Goal: Task Accomplishment & Management: Use online tool/utility

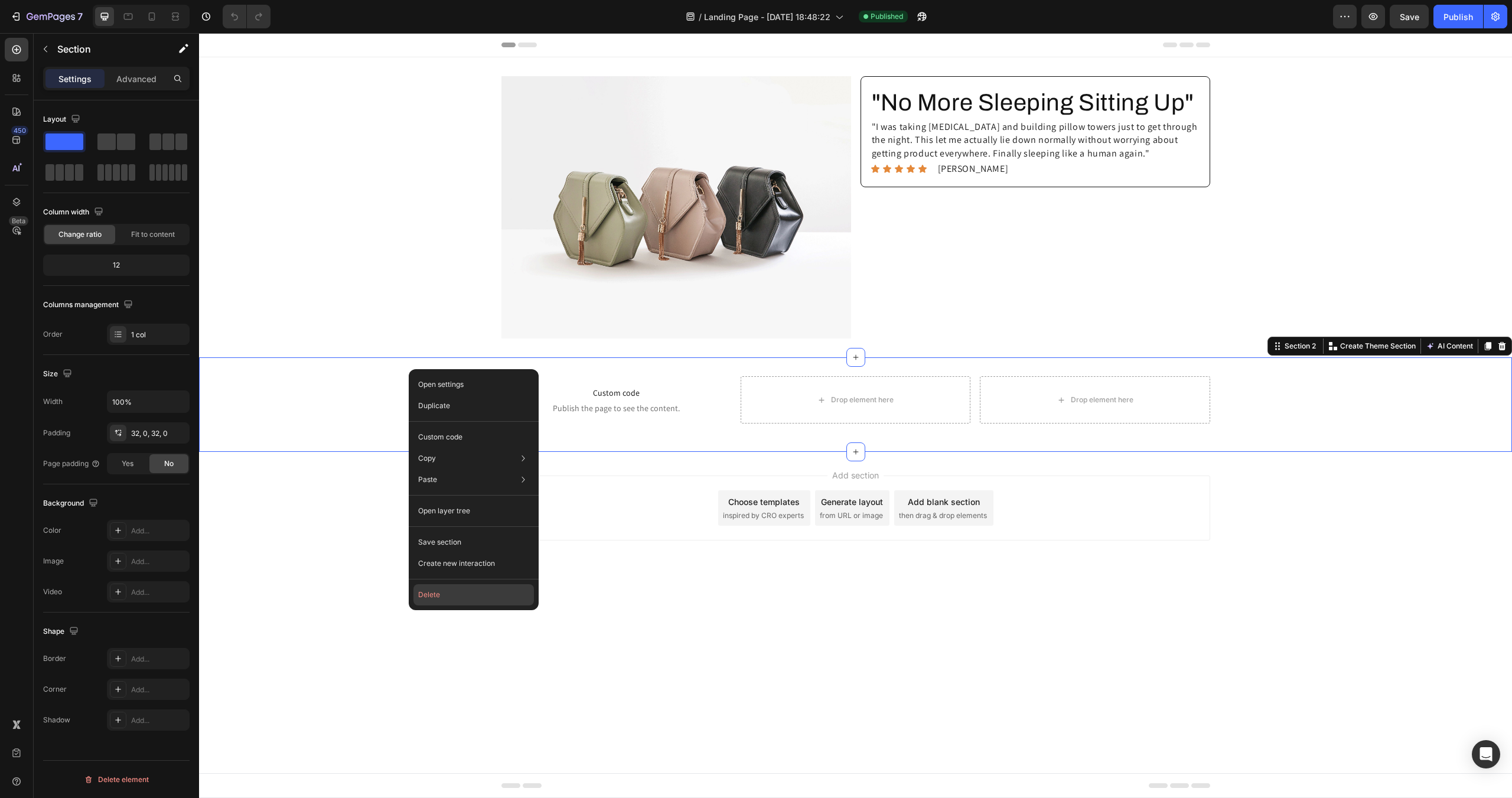
click at [439, 590] on button "Delete" at bounding box center [474, 595] width 121 height 21
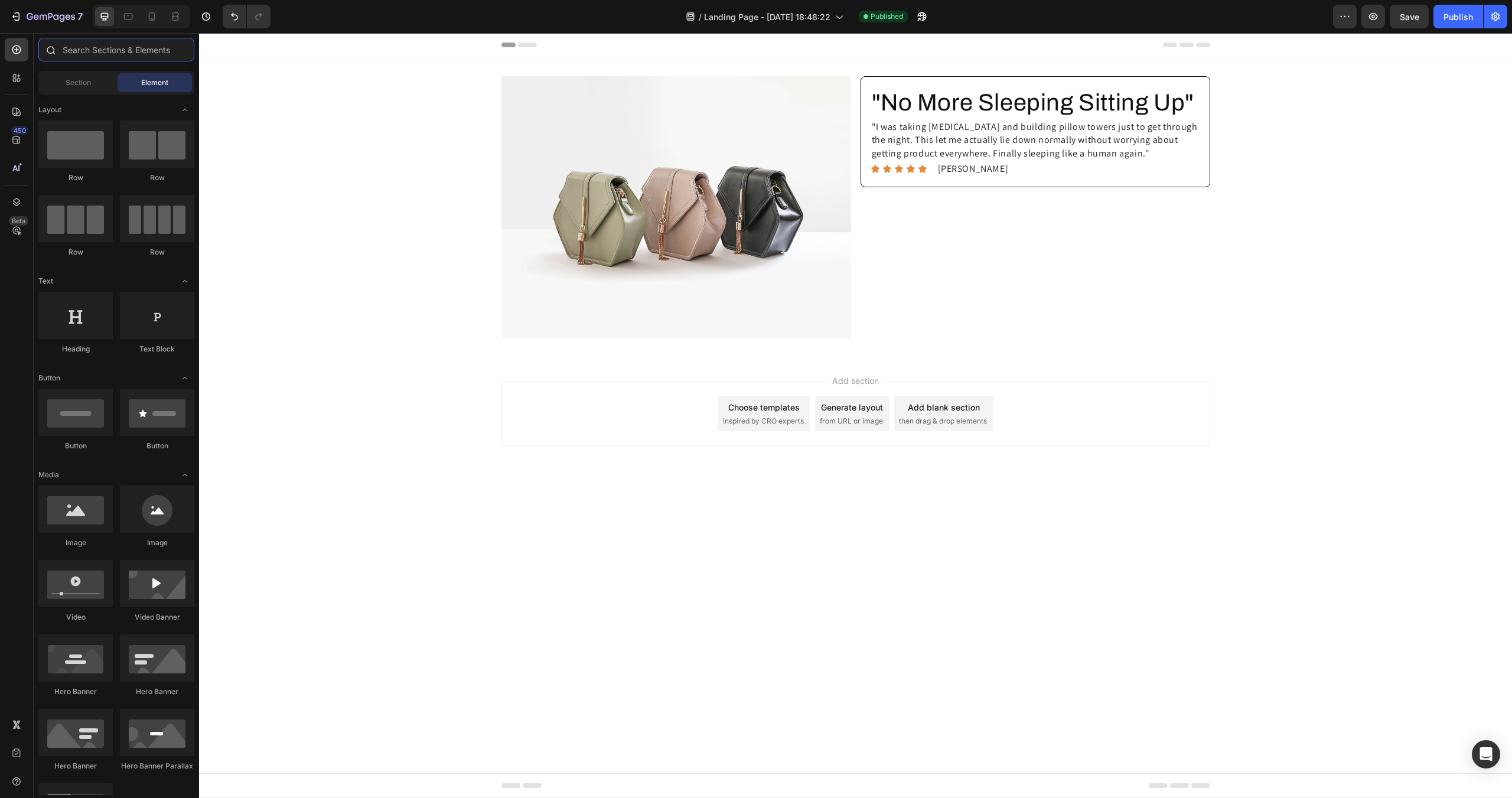
click at [83, 47] on input "text" at bounding box center [116, 49] width 156 height 24
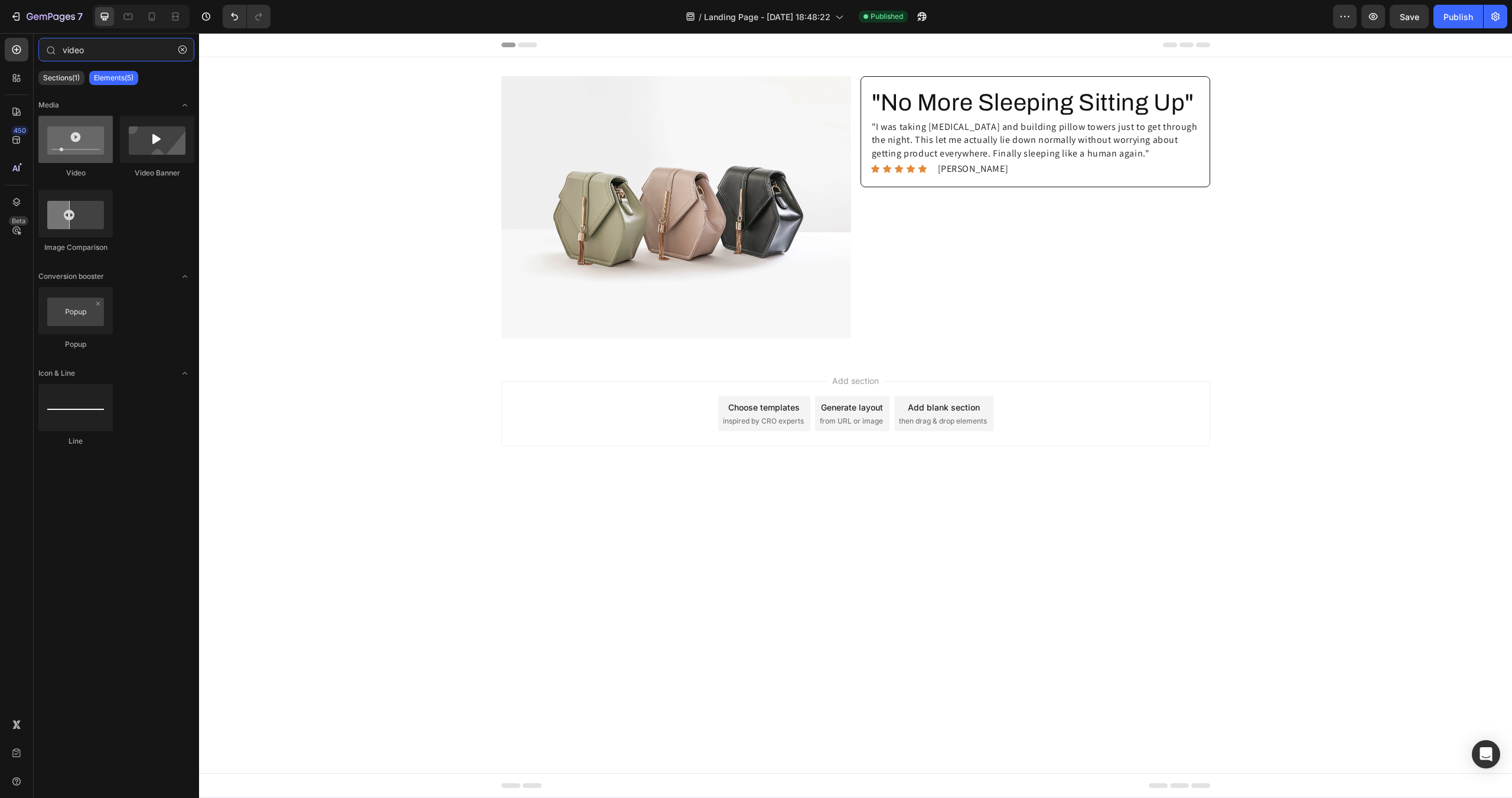
type input "video"
drag, startPoint x: 287, startPoint y: 183, endPoint x: 439, endPoint y: 423, distance: 284.1
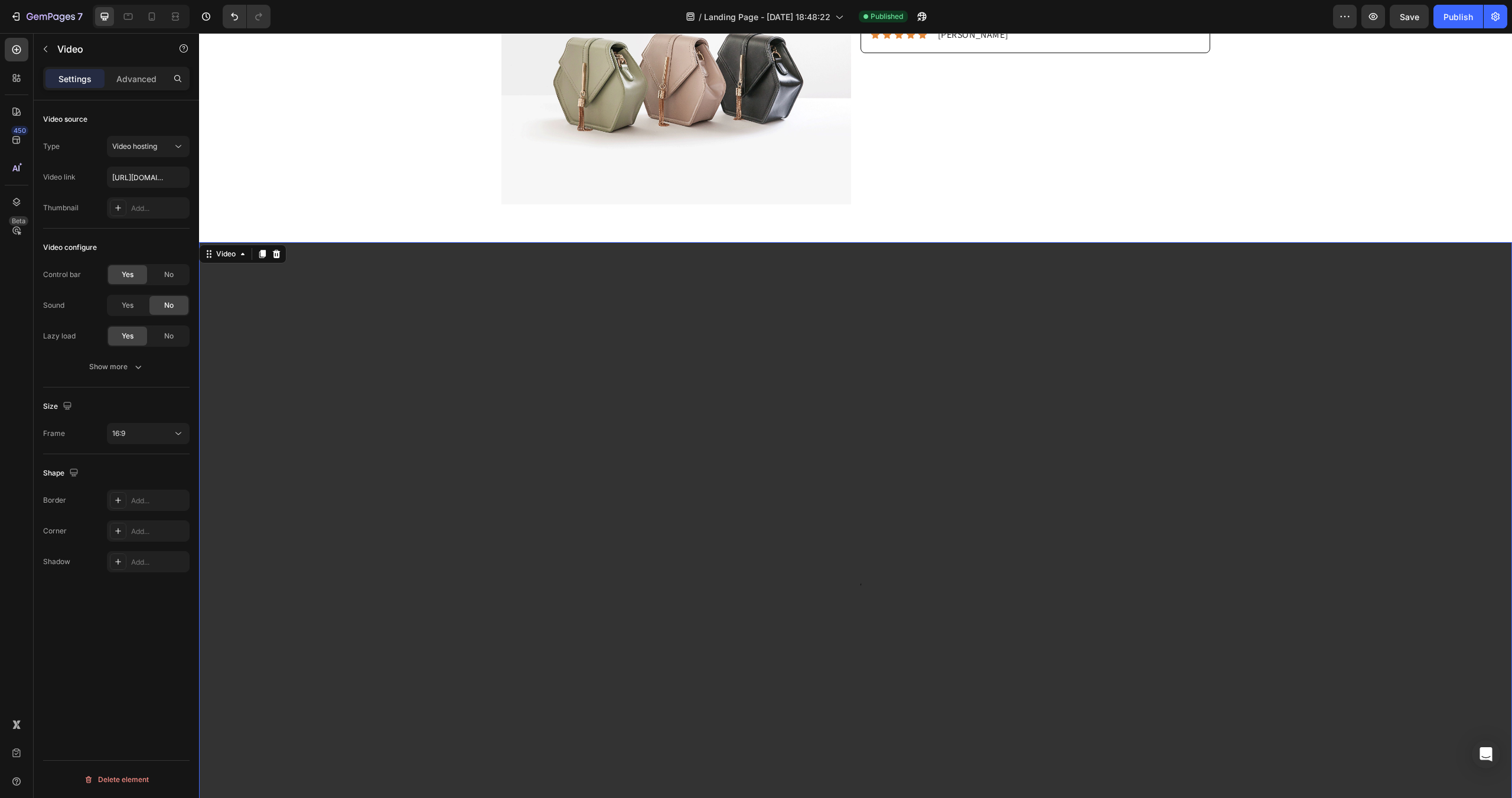
scroll to position [177, 0]
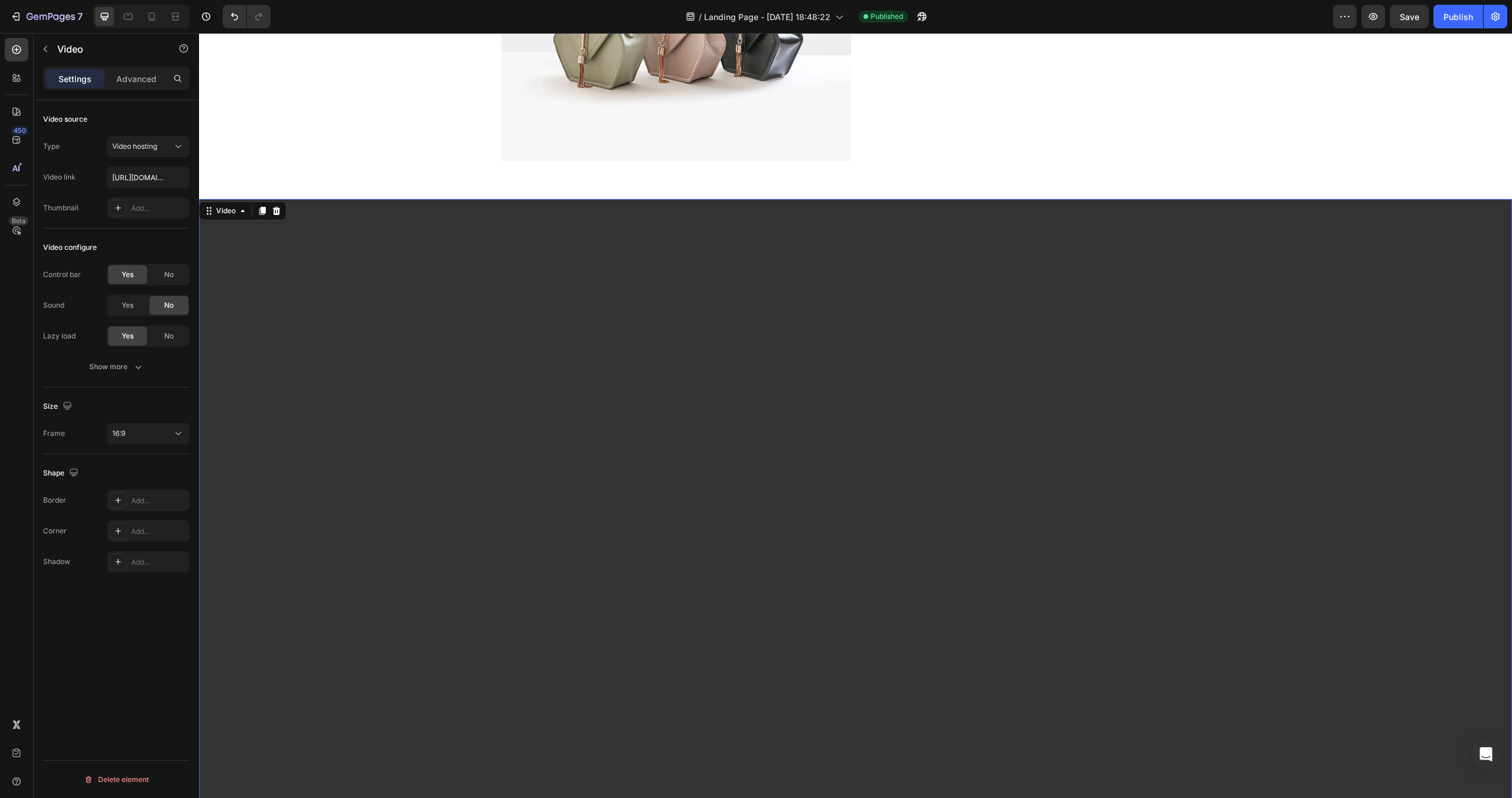
click at [45, 409] on div "Size" at bounding box center [58, 407] width 31 height 16
click at [64, 434] on div "Frame 16:9" at bounding box center [116, 434] width 146 height 21
click at [122, 434] on span "16:9" at bounding box center [119, 434] width 13 height 9
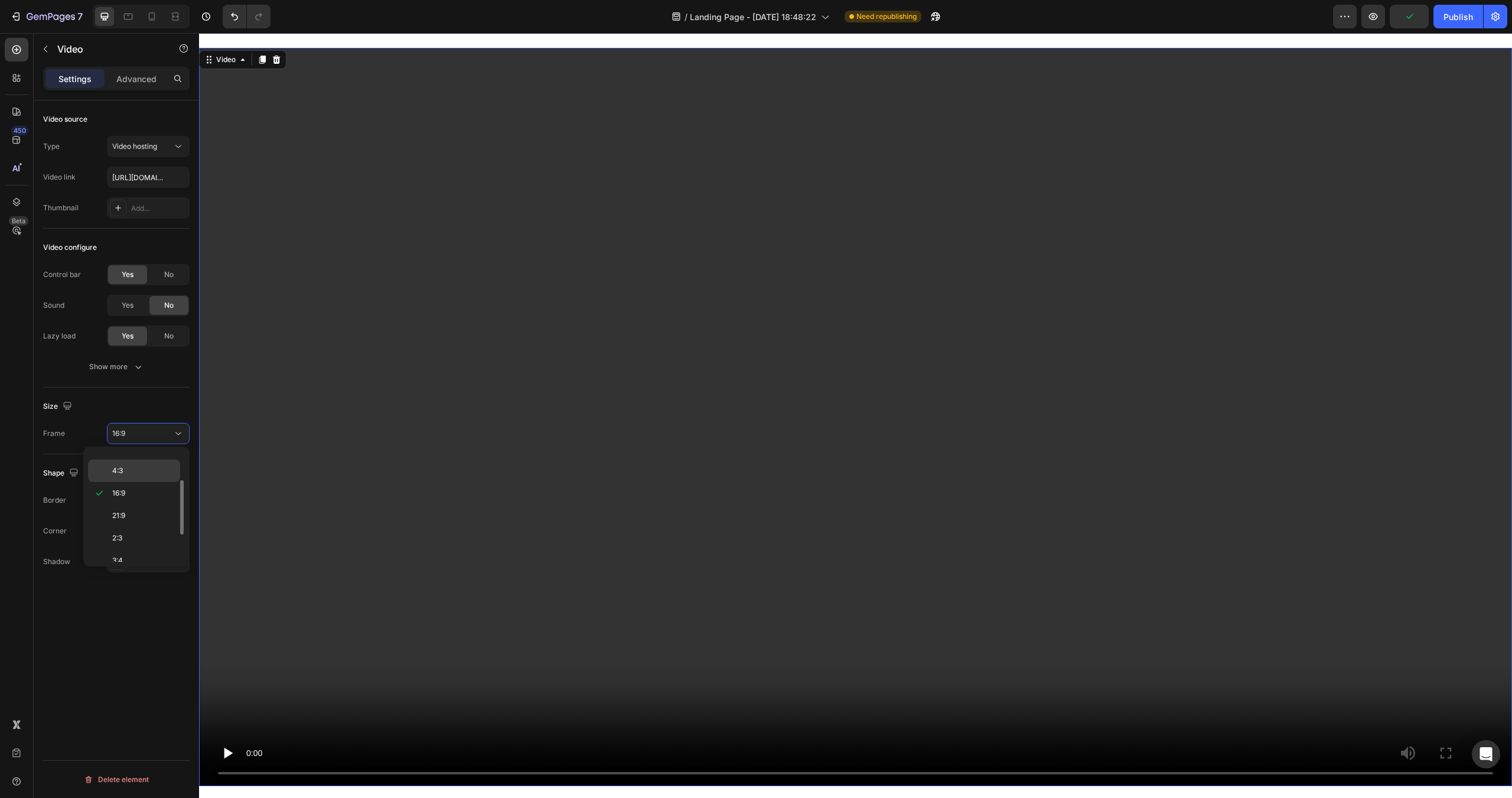
scroll to position [114, 0]
click at [135, 531] on p "9:16" at bounding box center [144, 528] width 63 height 11
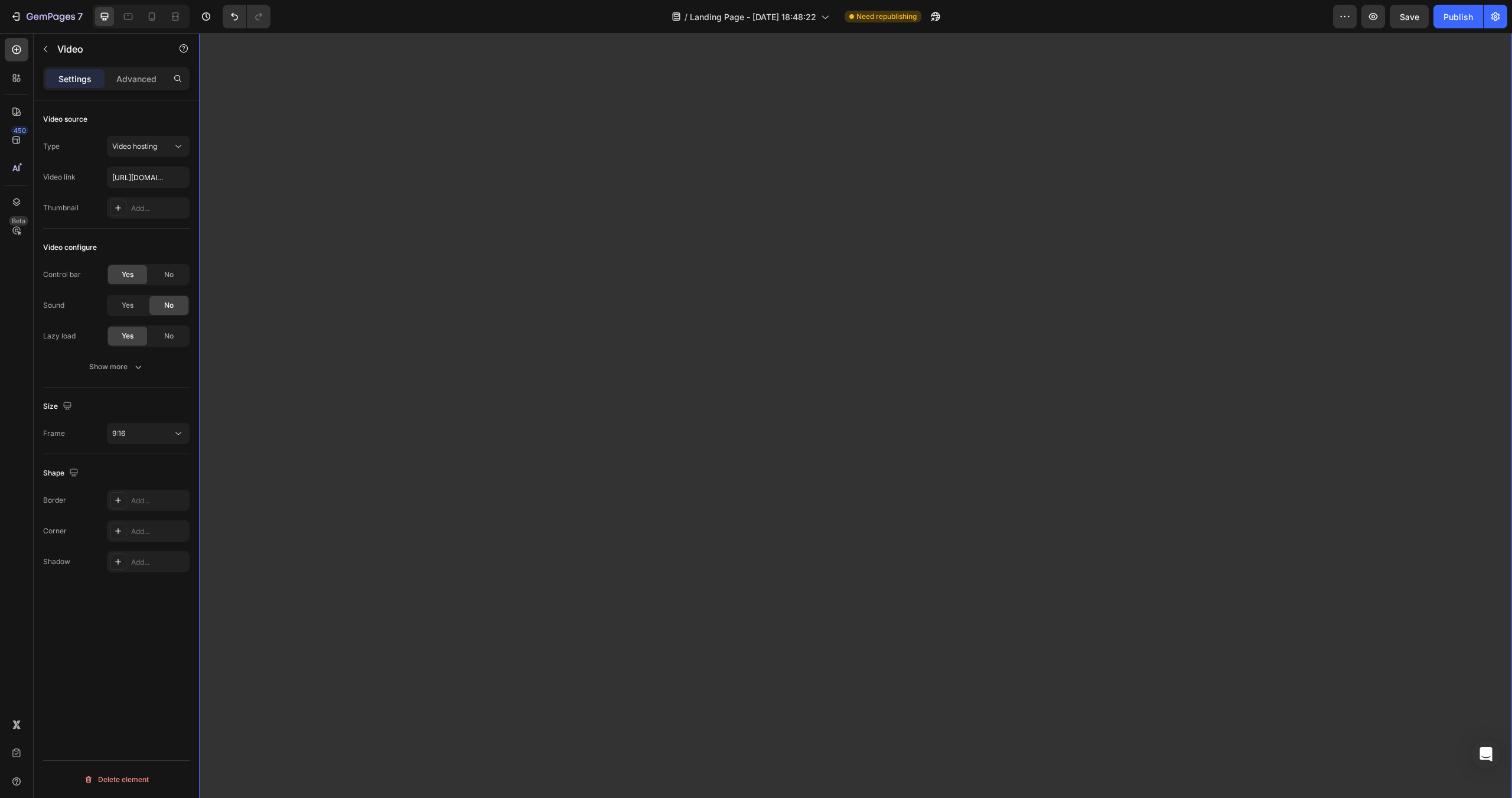
scroll to position [54, 0]
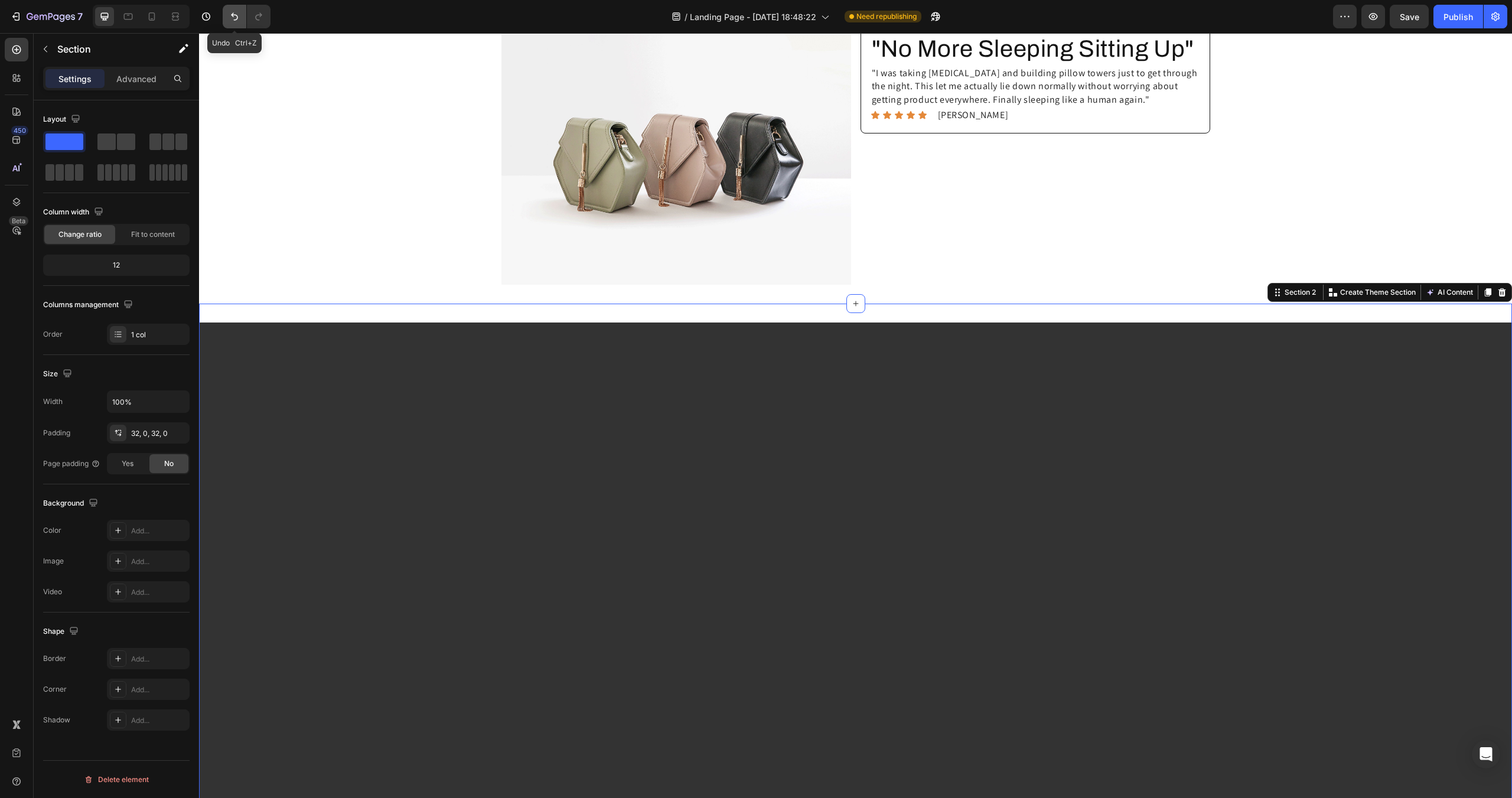
click at [238, 18] on icon "Undo/Redo" at bounding box center [234, 17] width 12 height 12
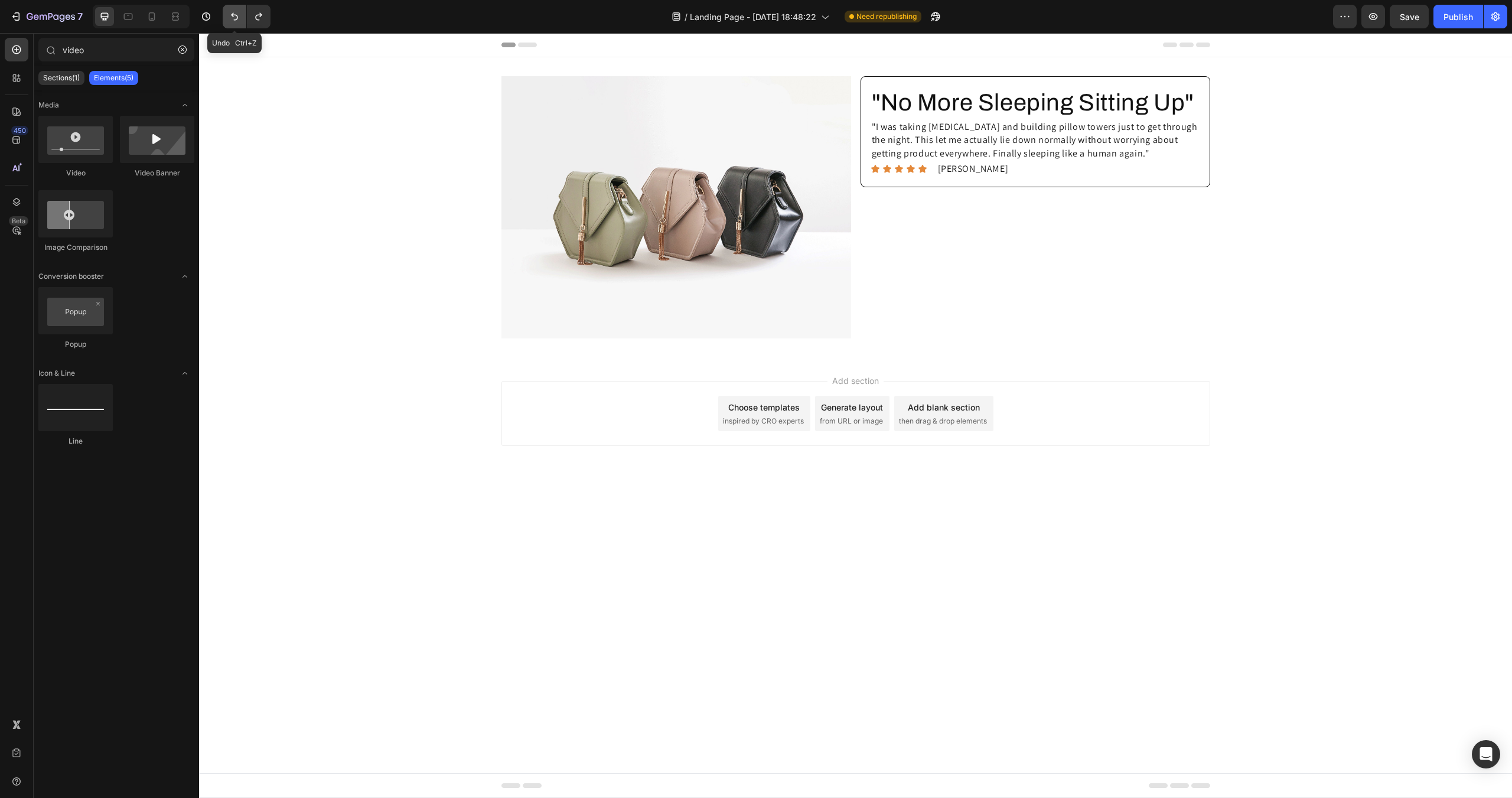
click at [244, 24] on button "Undo/Redo" at bounding box center [234, 16] width 24 height 24
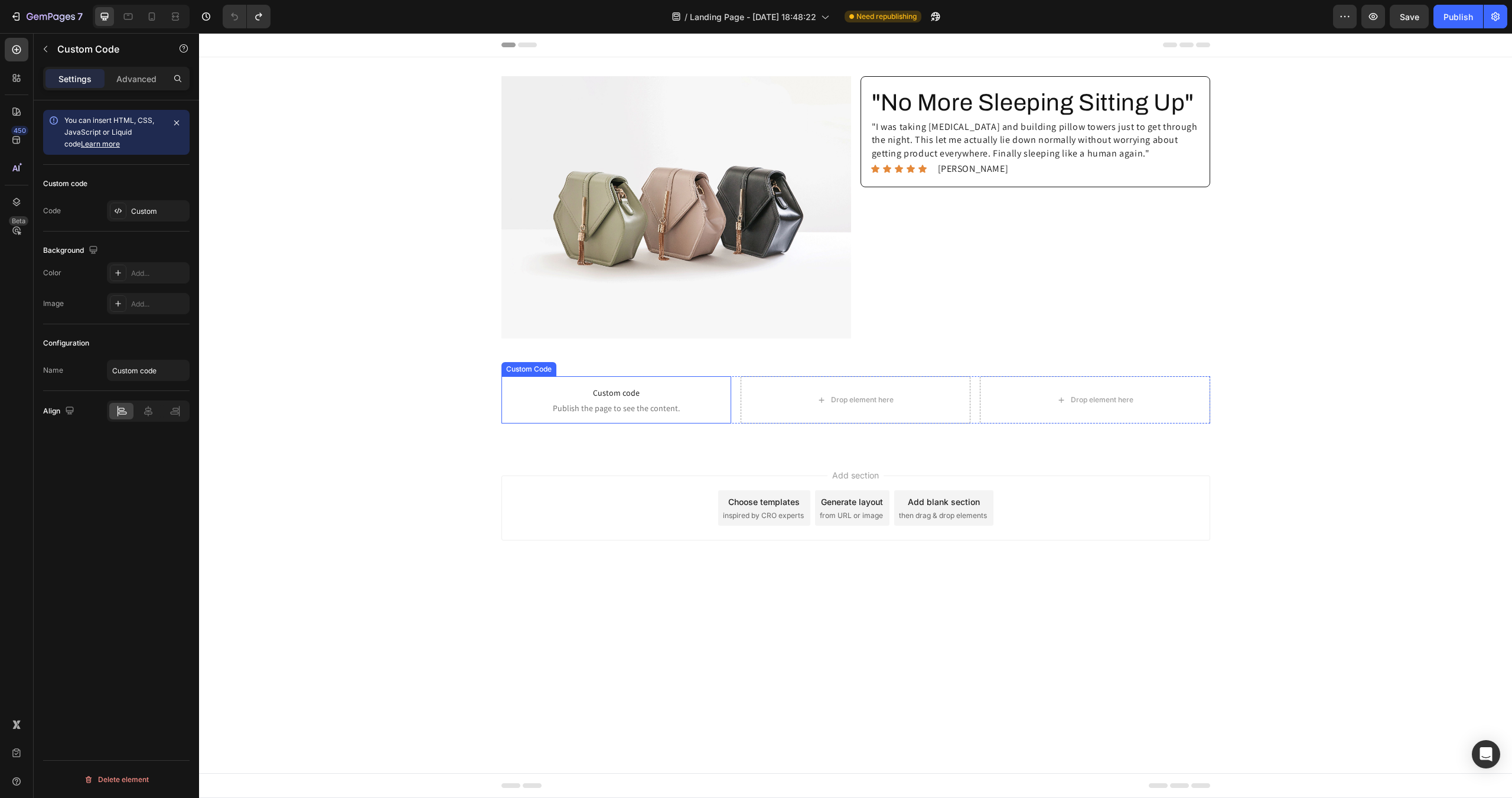
click at [617, 404] on span "Publish the page to see the content." at bounding box center [616, 408] width 230 height 12
click at [128, 67] on div "Settings Advanced" at bounding box center [116, 78] width 146 height 24
click at [131, 75] on p "Advanced" at bounding box center [136, 78] width 40 height 12
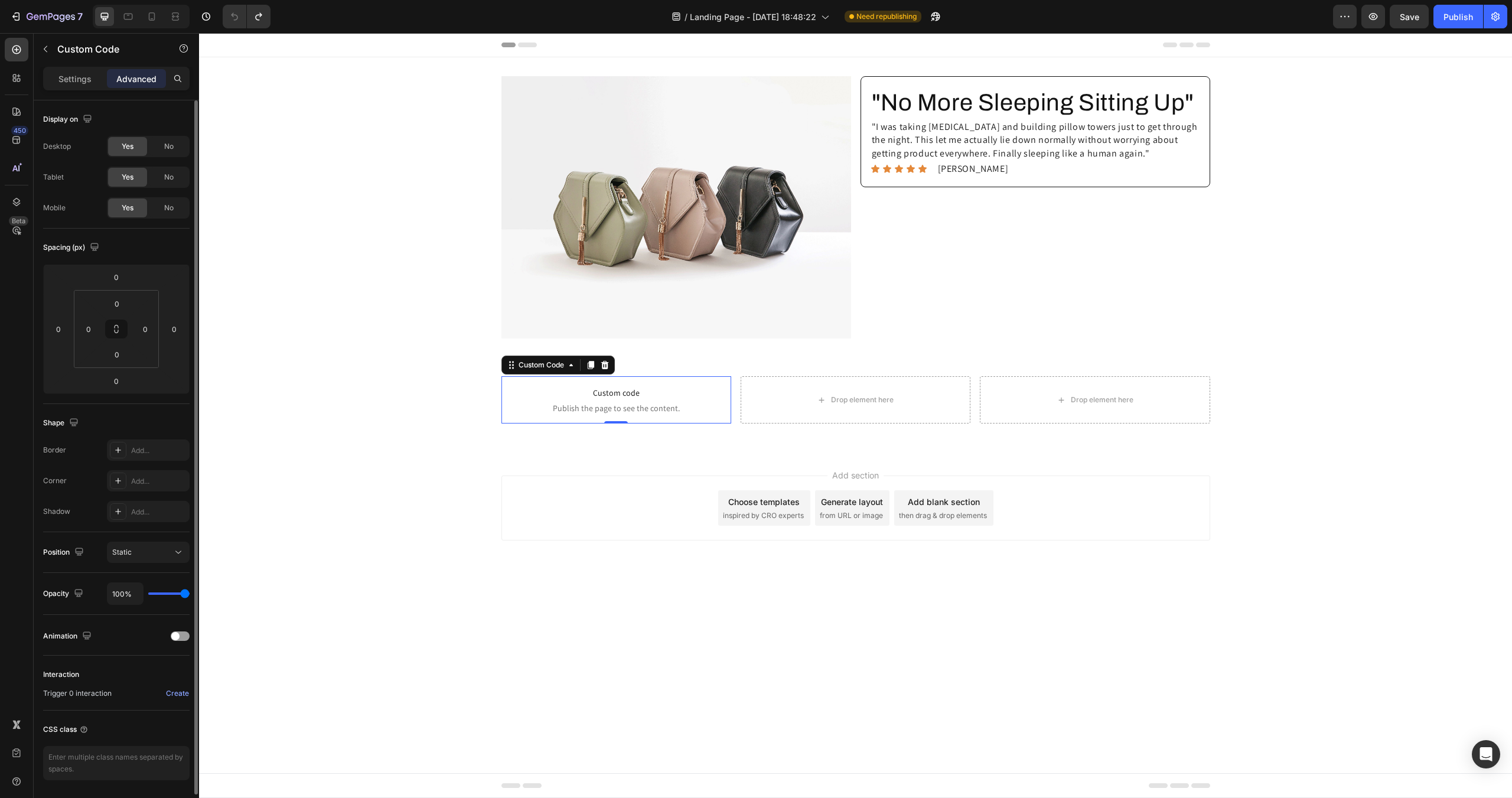
scroll to position [39, 0]
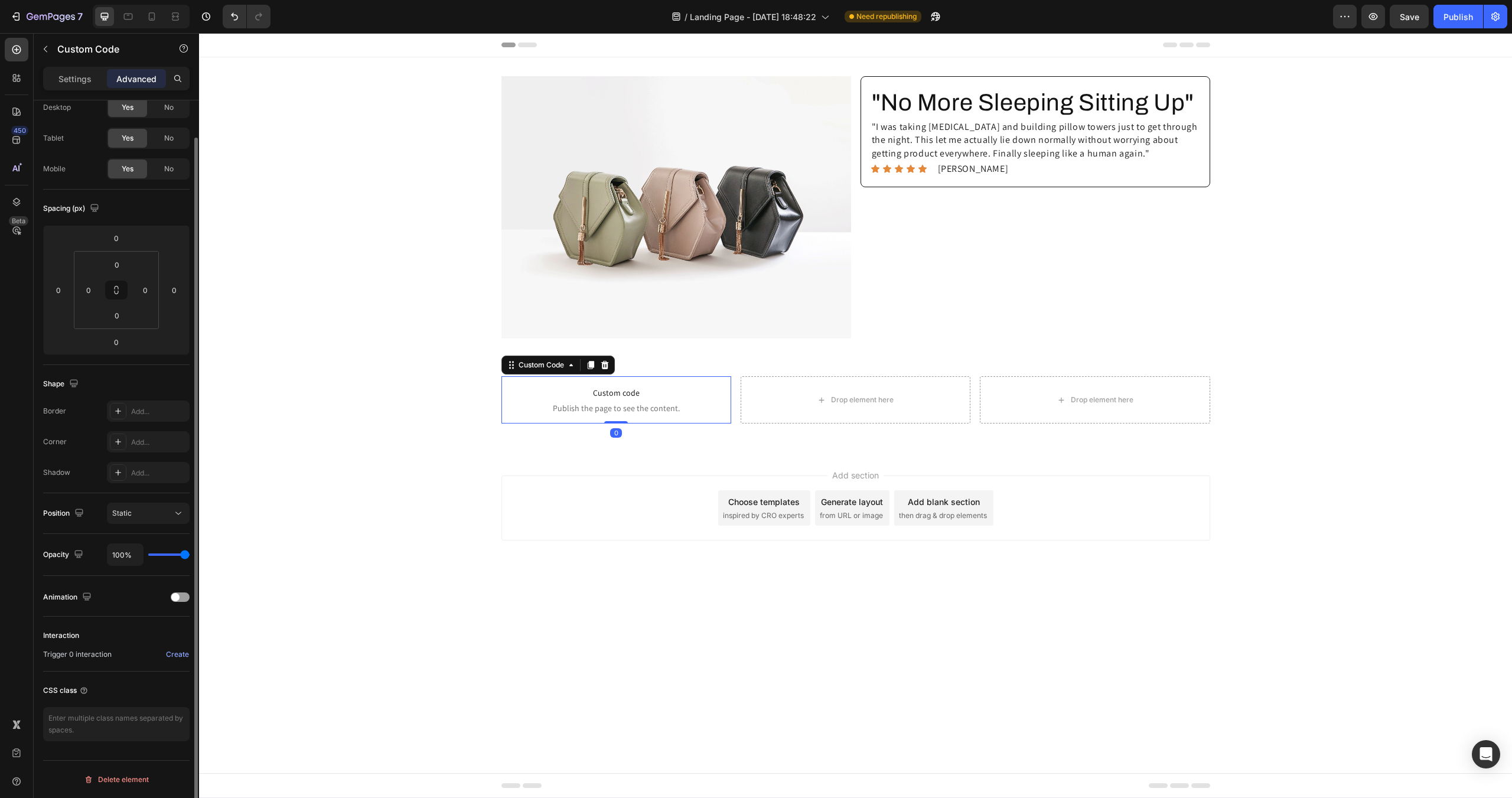
click at [64, 442] on div "Corner" at bounding box center [55, 442] width 24 height 11
click at [83, 85] on p "Settings" at bounding box center [75, 78] width 33 height 12
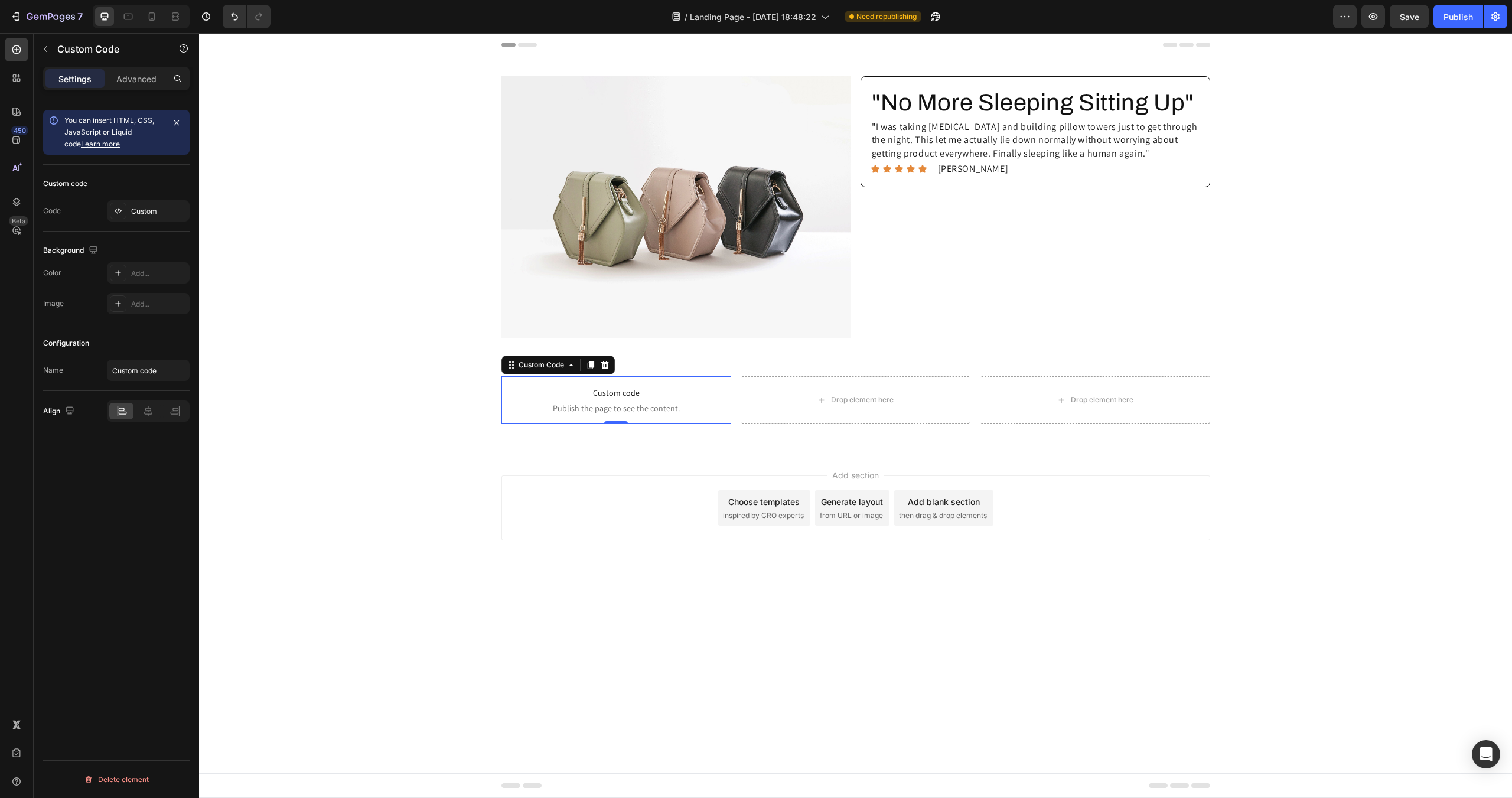
click at [578, 403] on span "Publish the page to see the content." at bounding box center [616, 408] width 230 height 12
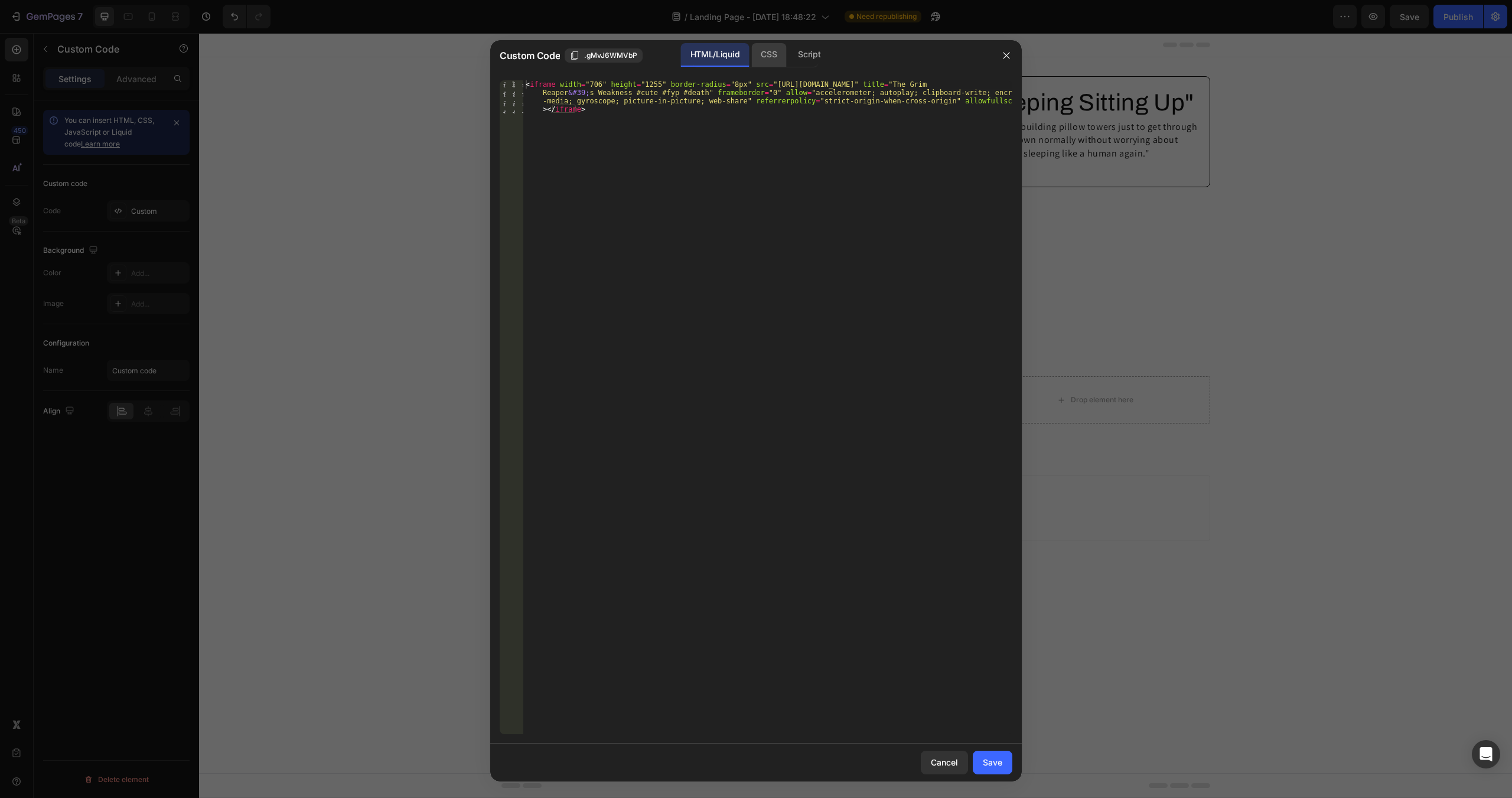
click at [789, 53] on div "CSS" at bounding box center [809, 55] width 41 height 24
click at [648, 144] on div ".gMvJ6WMVbP iframe { border-radius : 8 px !important ; }" at bounding box center [768, 407] width 489 height 654
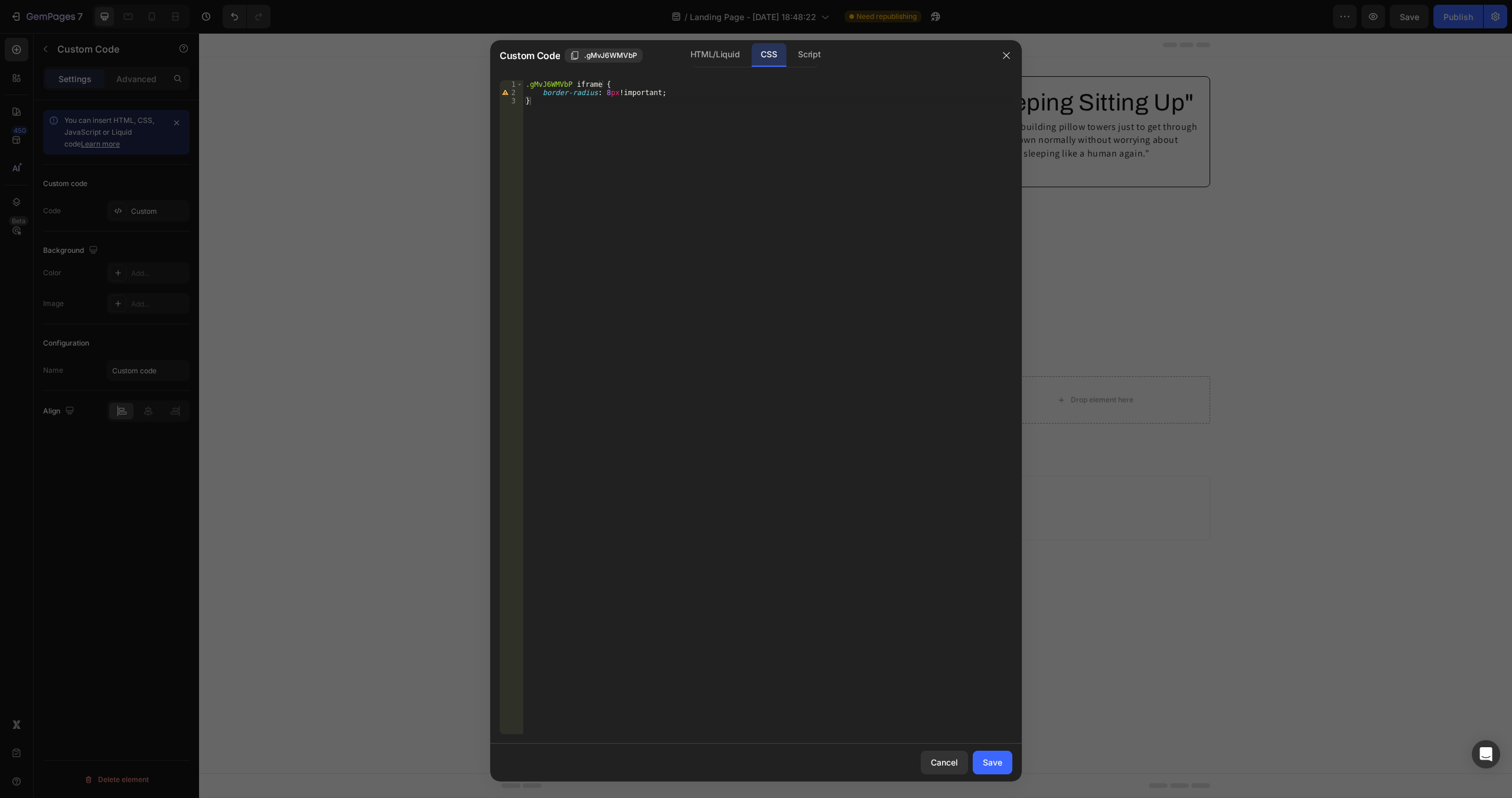
click at [763, 56] on div "CSS" at bounding box center [769, 55] width 35 height 24
click at [667, 56] on div "Custom Code .gMvJ6WMVbP" at bounding box center [592, 56] width 187 height 14
click at [662, 56] on div "Custom Code .gMvJ6WMVbP" at bounding box center [592, 56] width 187 height 14
click at [721, 58] on div "HTML/Liquid" at bounding box center [715, 55] width 68 height 24
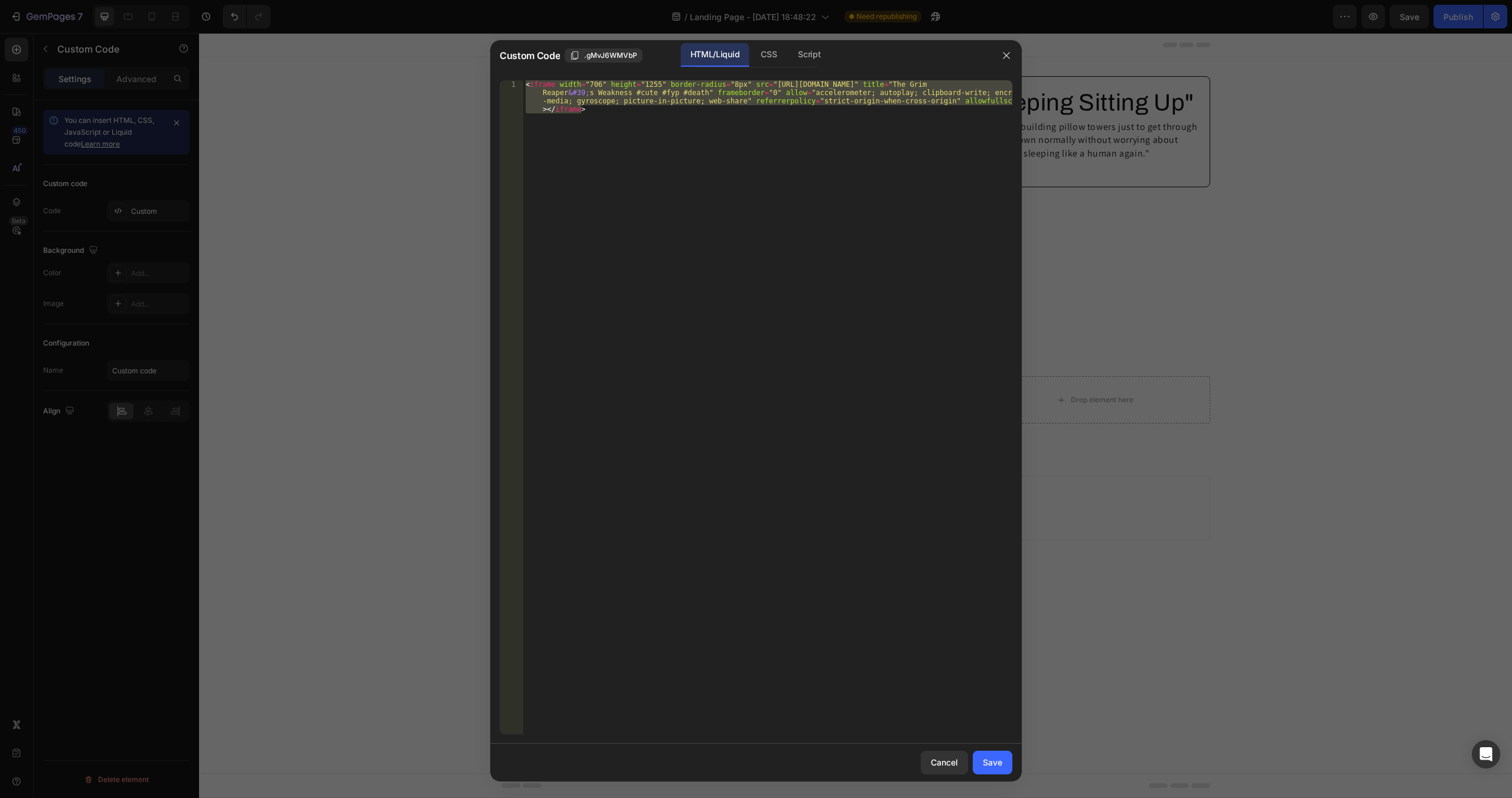
click at [544, 84] on div "< iframe width = "706" height = "1255" border-radius = "8px" src = "[URL][DOMAI…" at bounding box center [768, 407] width 489 height 654
click at [536, 85] on div "< iframe width = "706" height = "1255" border-radius = "8px" src = "[URL][DOMAI…" at bounding box center [768, 440] width 489 height 720
click at [607, 157] on div "< iframe width = "706" height = "1255" border-radius = "8px" src = "[URL][DOMAI…" at bounding box center [768, 407] width 489 height 654
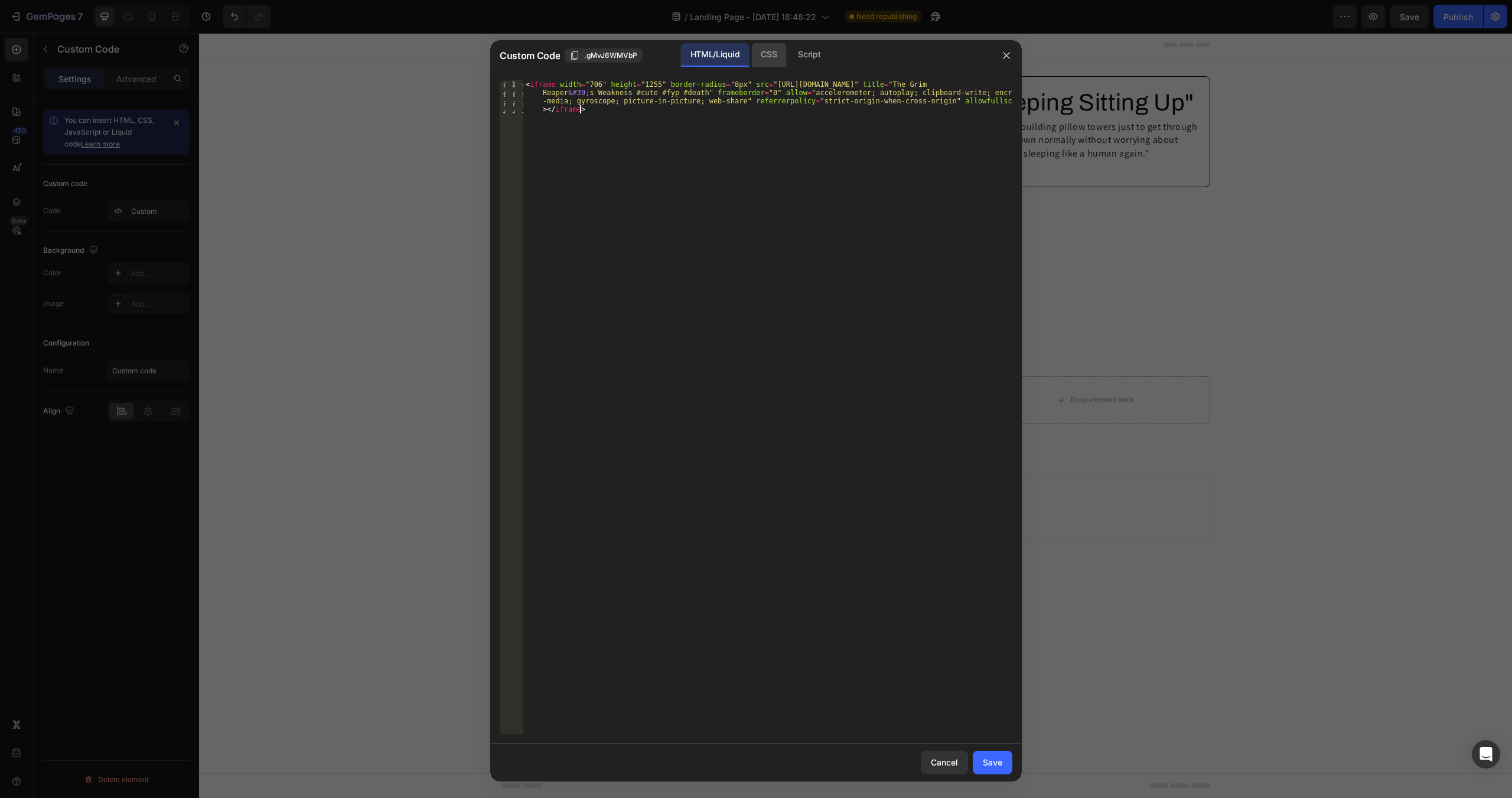
click at [789, 51] on div "CSS" at bounding box center [809, 55] width 41 height 24
click at [542, 89] on div ".gMvJ6WMVbP iframe { border-radius : 8 px !important ; }" at bounding box center [768, 407] width 489 height 654
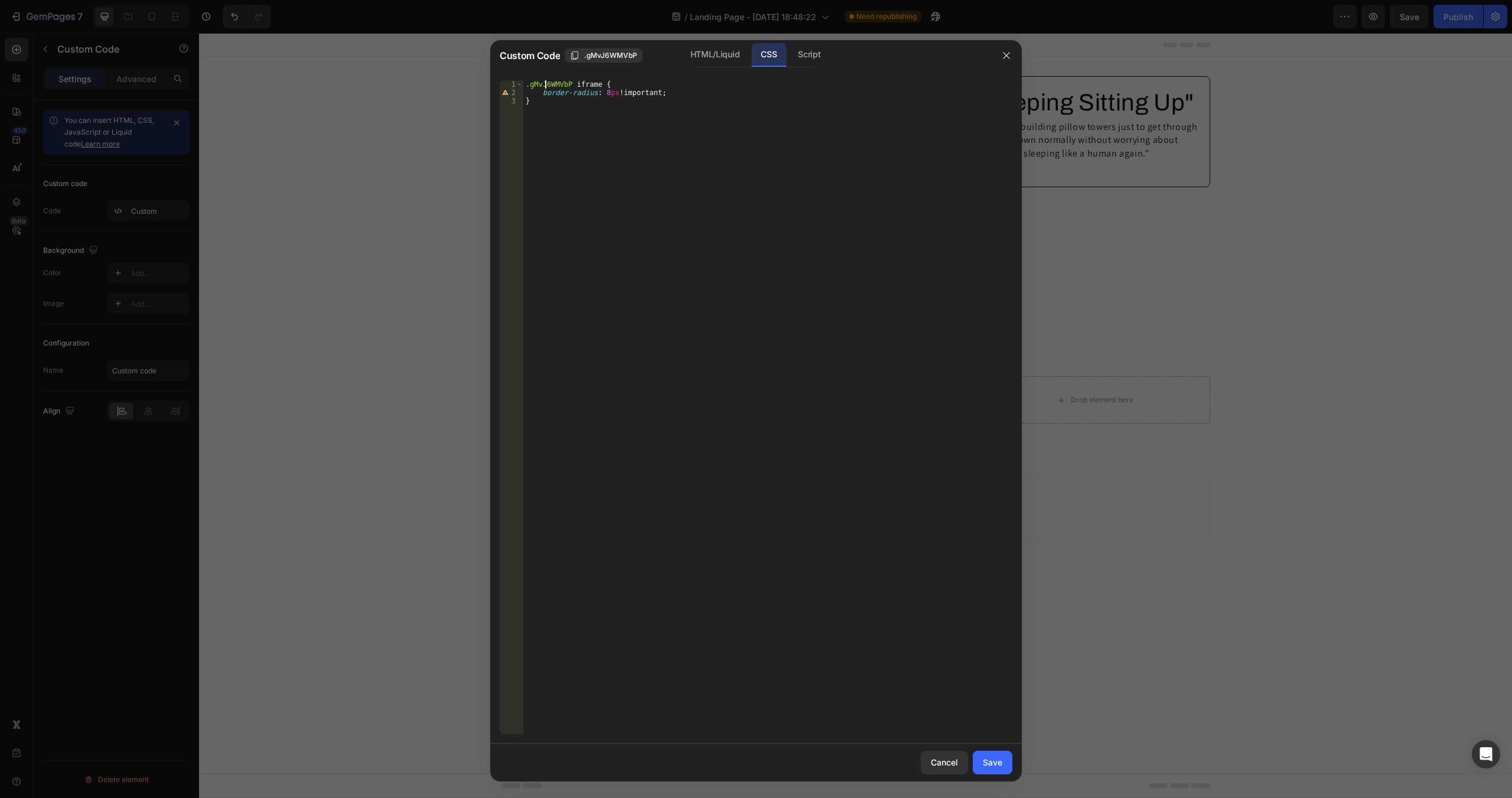
click at [546, 81] on div ".gMvJ6WMVbP iframe { border-radius : 8 px !important ; }" at bounding box center [768, 416] width 489 height 671
drag, startPoint x: 573, startPoint y: 83, endPoint x: 591, endPoint y: 83, distance: 18.0
click at [591, 83] on div ".gMvJ6WMVbP iframe { border-radius : 8 px !important ; }" at bounding box center [768, 416] width 489 height 671
click at [592, 83] on div ".gMvJ6WMVbP iframe { border-radius : 8 px !important ; }" at bounding box center [768, 407] width 489 height 654
drag, startPoint x: 596, startPoint y: 83, endPoint x: 569, endPoint y: 83, distance: 27.0
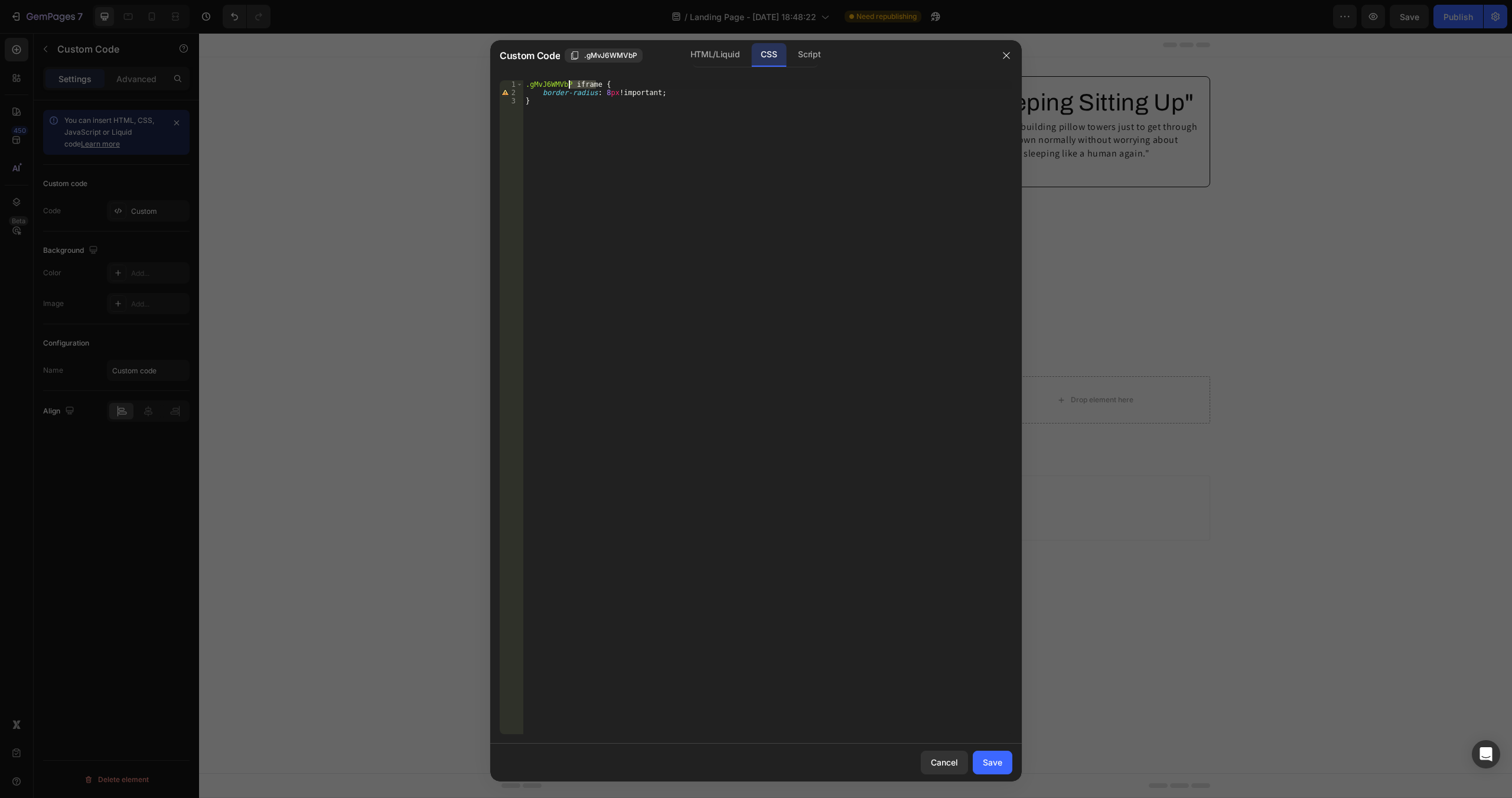
click at [569, 83] on div ".gMvJ6WMVbP iframe { border-radius : 8 px !important ; }" at bounding box center [768, 416] width 489 height 671
click at [582, 87] on div ".gMvJ6WMVbP iframe { border-radius : 8 px !important ; }" at bounding box center [768, 407] width 489 height 654
click at [588, 117] on div ".gMvJ6WMVbP iframe { border-radius : 8 px !important ; }" at bounding box center [768, 416] width 489 height 671
click at [607, 169] on div ".gMvJ6WMVbP iframe { border-radius : 8 px !important ; }" at bounding box center [768, 416] width 489 height 671
drag, startPoint x: 539, startPoint y: 91, endPoint x: 701, endPoint y: 106, distance: 162.7
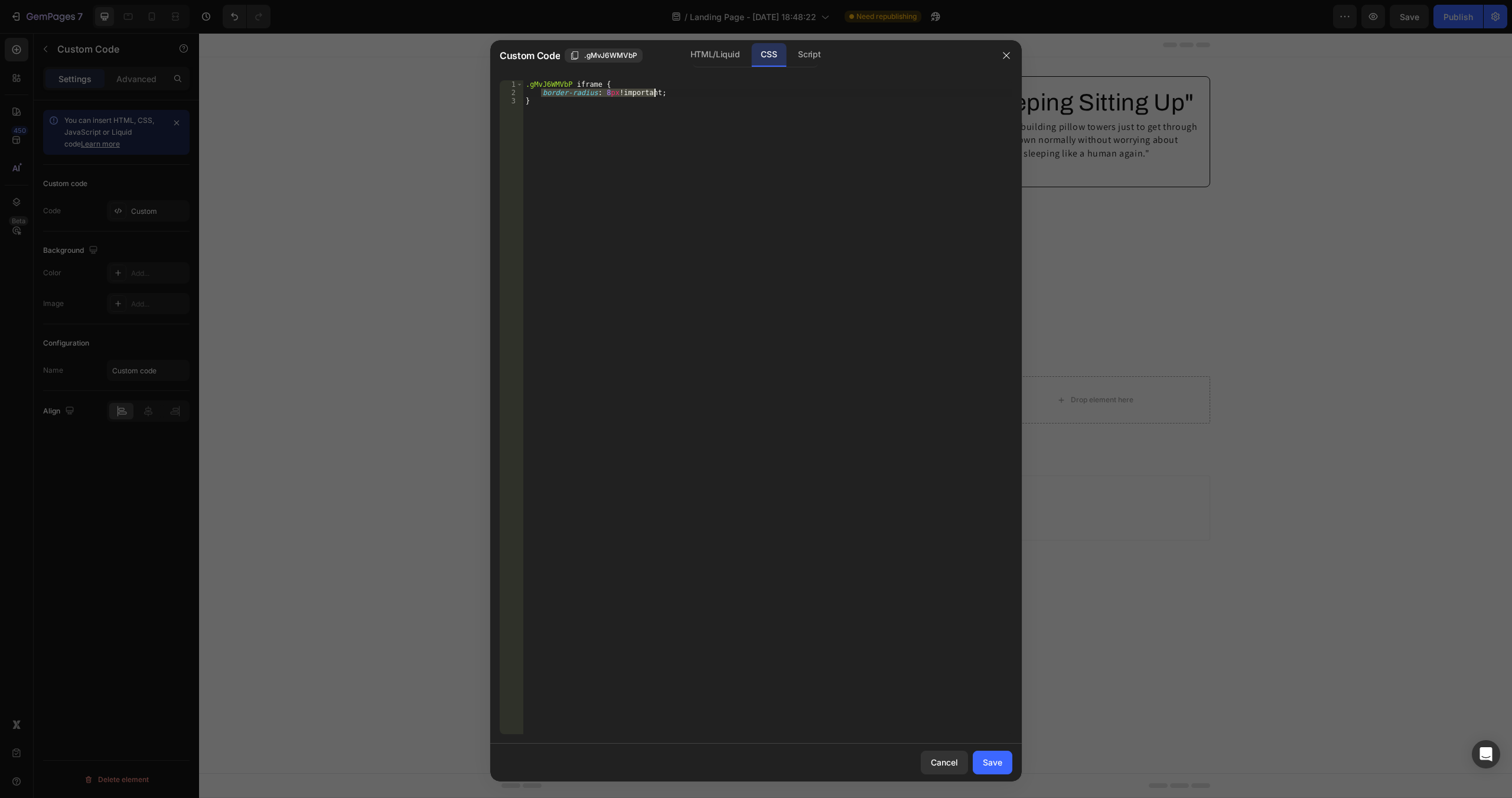
click at [698, 95] on div ".gMvJ6WMVbP iframe { border-radius : 8 px !important ; }" at bounding box center [768, 416] width 489 height 671
click at [566, 93] on div ".gMvJ6WMVbP iframe { border-radius : 8 px !important ; }" at bounding box center [768, 407] width 489 height 654
click at [566, 93] on div ".gMvJ6WMVbP iframe { border-radius : 8 px !important ; }" at bounding box center [768, 416] width 489 height 671
click at [637, 95] on div ".gMvJ6WMVbP iframe { border-radius : 8 px !important ; }" at bounding box center [768, 416] width 489 height 671
click at [682, 96] on div ".gMvJ6WMVbP iframe { border-radius : 8 px !important ; }" at bounding box center [768, 416] width 489 height 671
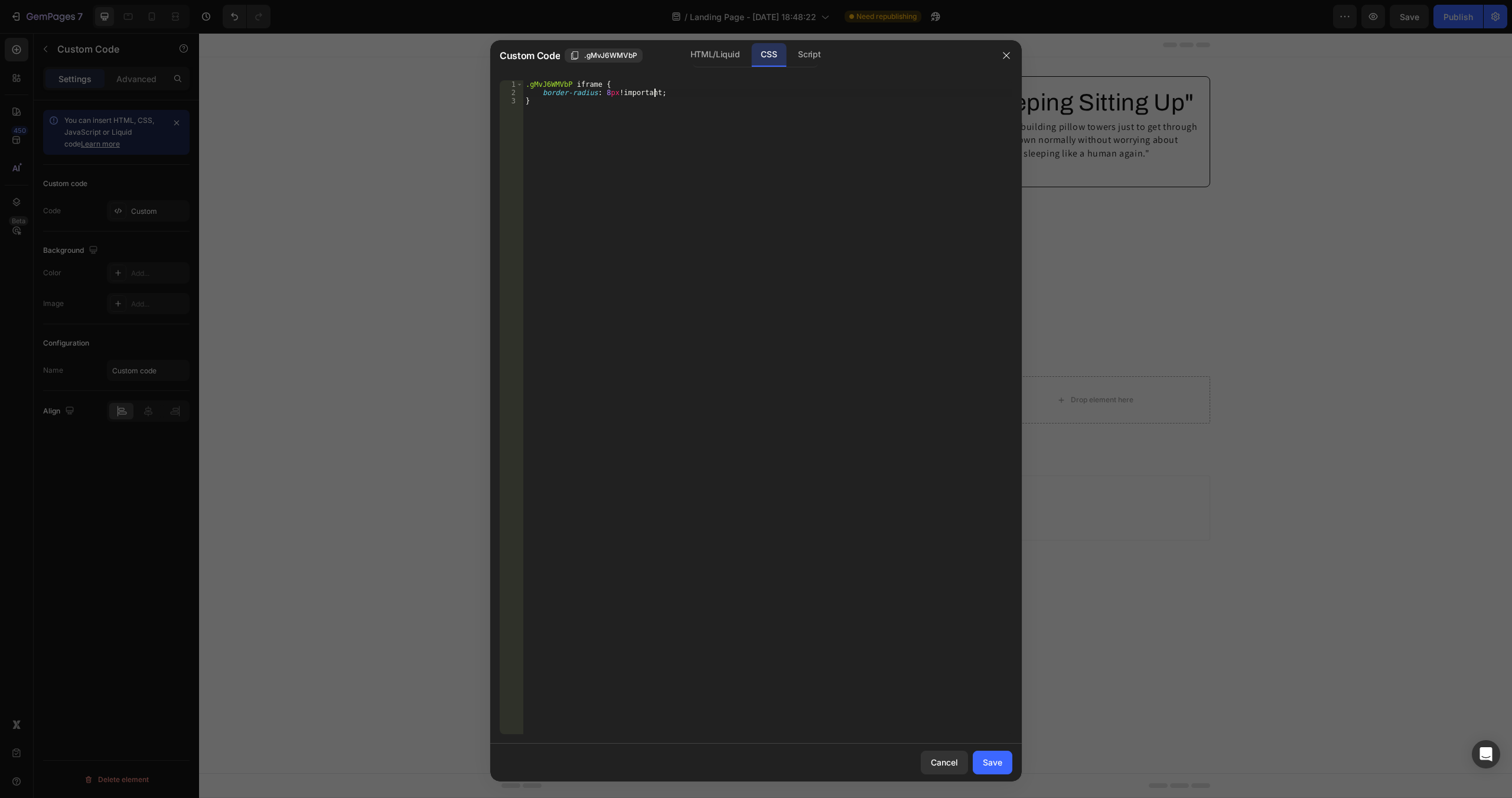
click at [690, 167] on div ".gMvJ6WMVbP iframe { border-radius : 8 px !important ; }" at bounding box center [768, 416] width 489 height 671
click at [692, 101] on div ".gMvJ6WMVbP iframe { border-radius : 8 px !important ; }" at bounding box center [768, 416] width 489 height 671
click at [684, 90] on div ".gMvJ6WMVbP iframe { border-radius : 8 px !important ; }" at bounding box center [768, 416] width 489 height 671
type textarea "border-radius: 8px!important;"
click at [816, 297] on div ".gMvJ6WMVbP iframe { border-radius : 8 px !important ; border-ra }" at bounding box center [768, 416] width 489 height 671
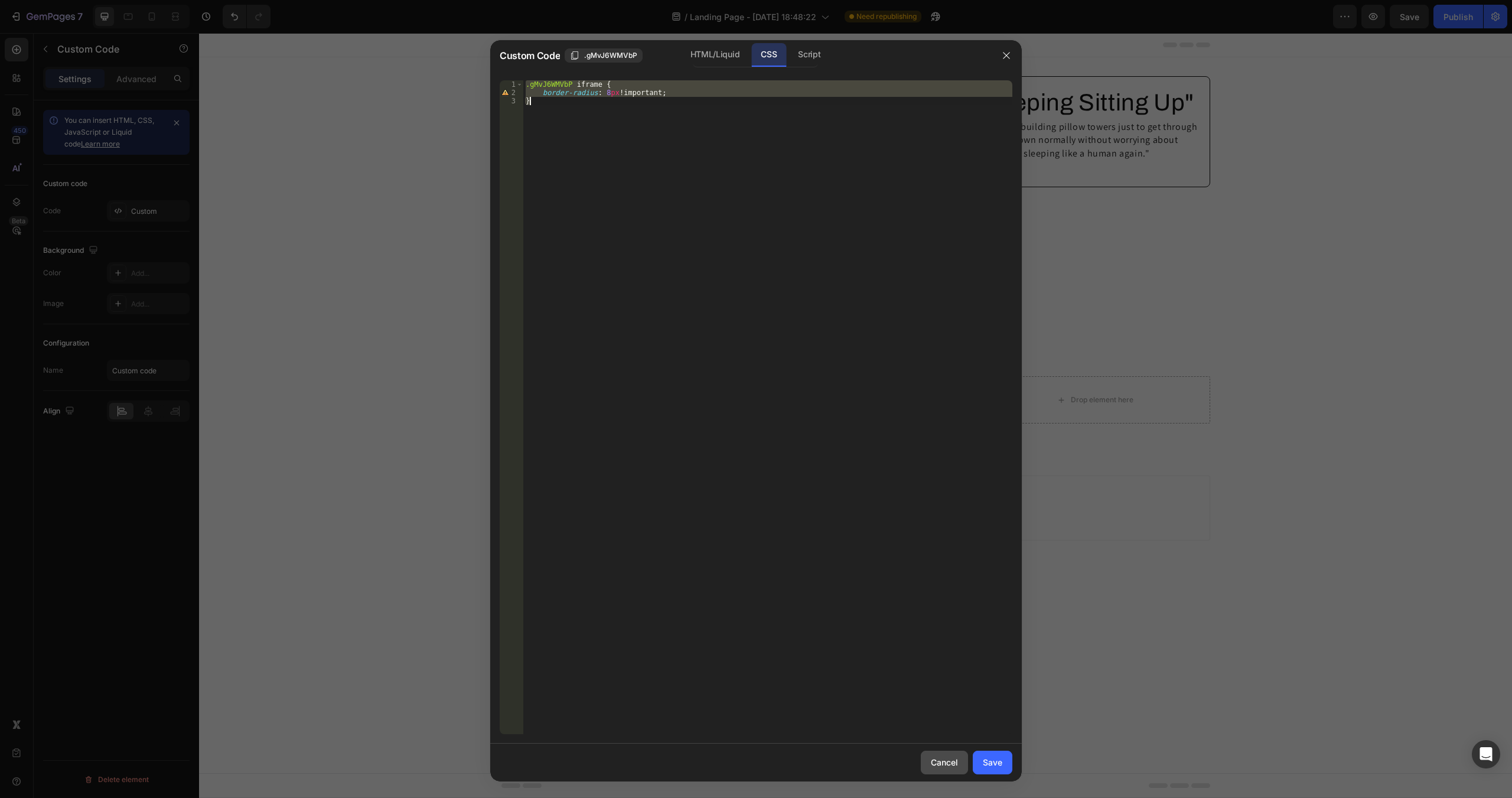
type textarea "border-radius: 8px!important; }"
click at [941, 768] on div "Cancel" at bounding box center [945, 762] width 27 height 12
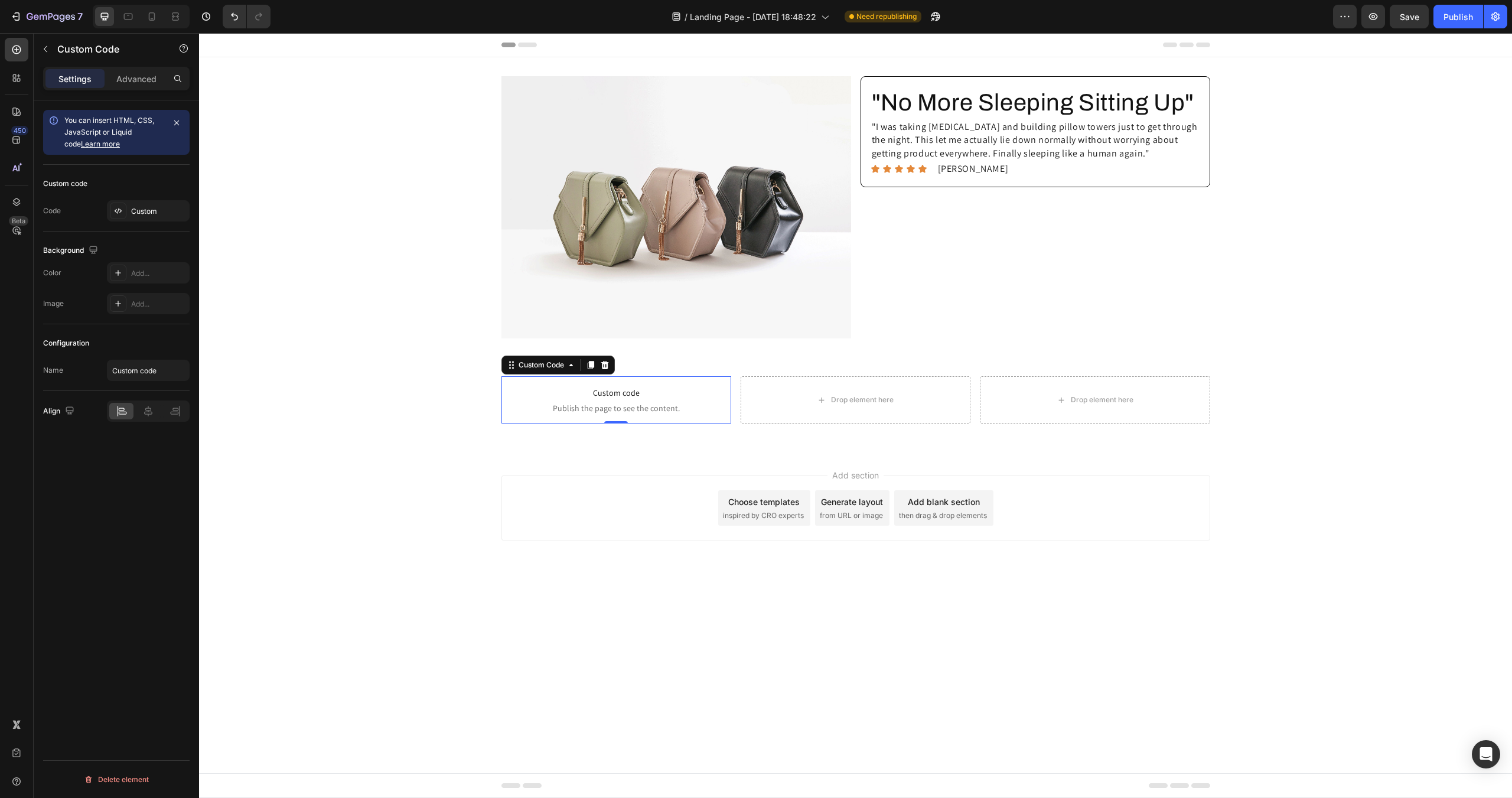
click at [592, 405] on span "Publish the page to see the content." at bounding box center [616, 408] width 230 height 12
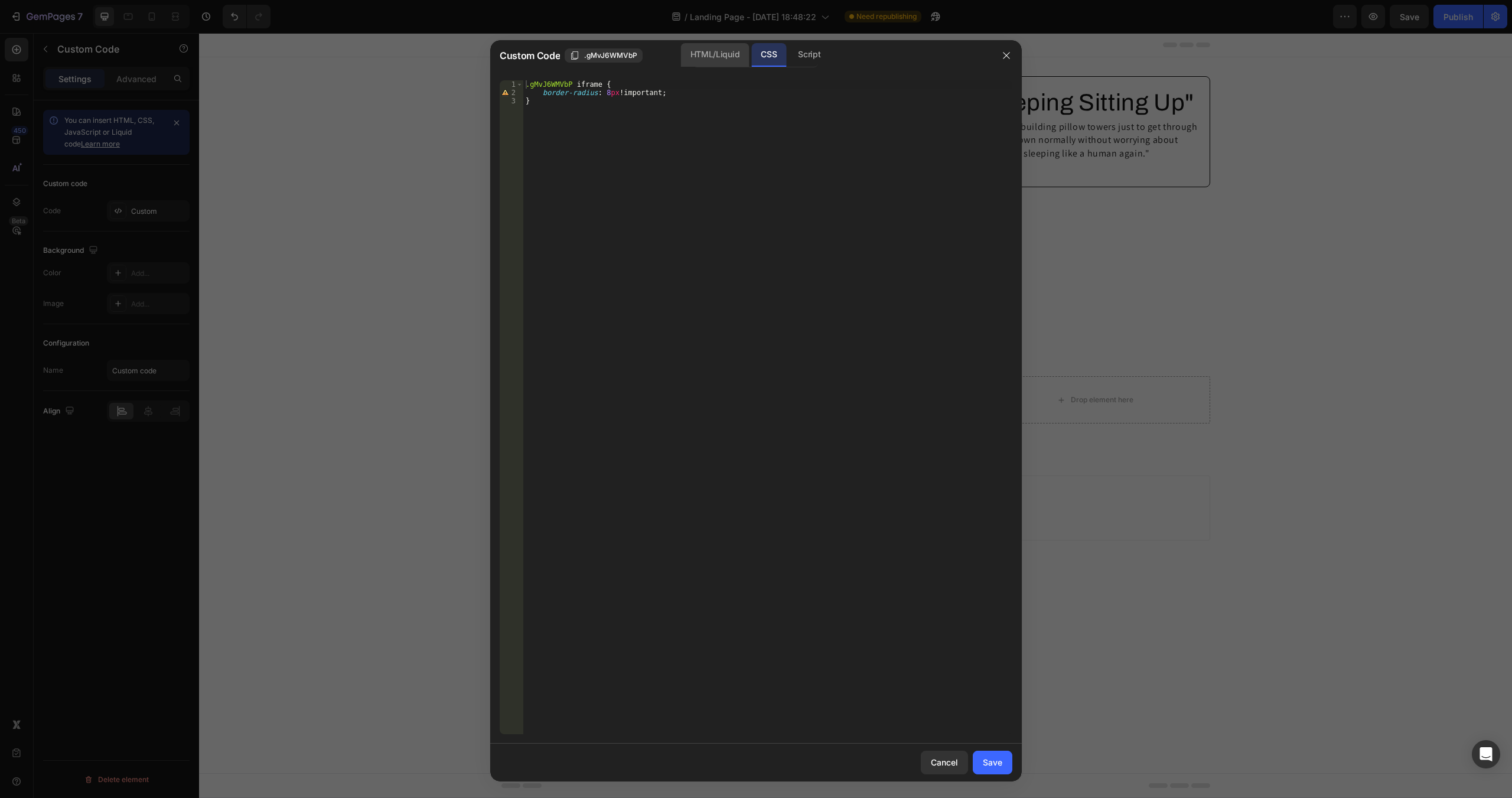
click at [719, 48] on div "HTML/Liquid" at bounding box center [715, 55] width 68 height 24
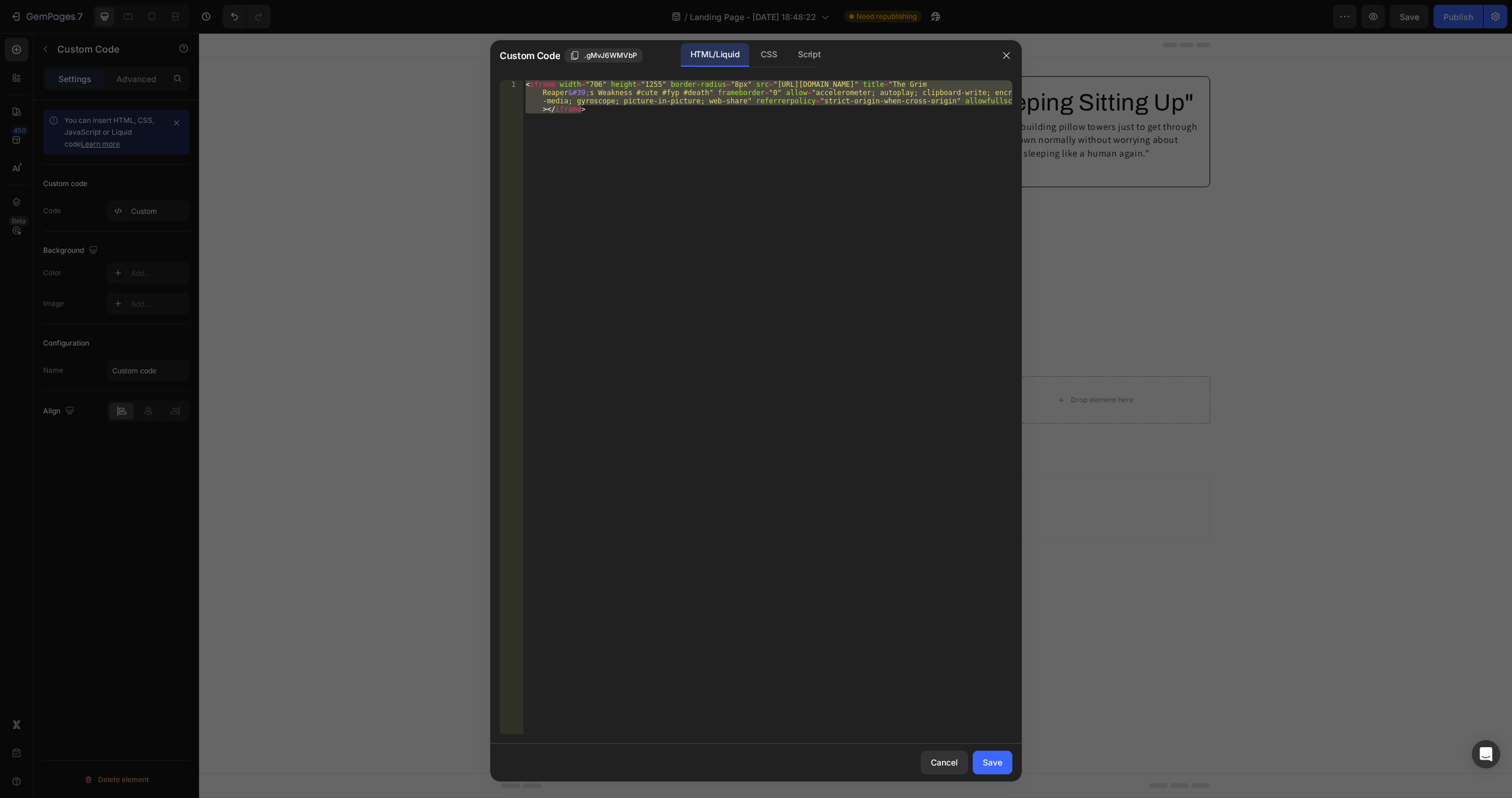
type textarea "<iframe width="706" height="1255" border-radius="8px" src="[URL][DOMAIN_NAME]" …"
click at [596, 94] on div "< iframe width = "706" height = "1255" border-radius = "8px" src = "[URL][DOMAI…" at bounding box center [768, 407] width 489 height 654
click at [634, 110] on div "< iframe width = "706" height = "1255" border-radius = "8px" src = "[URL][DOMAI…" at bounding box center [768, 440] width 489 height 720
click at [789, 56] on div "CSS" at bounding box center [809, 55] width 41 height 24
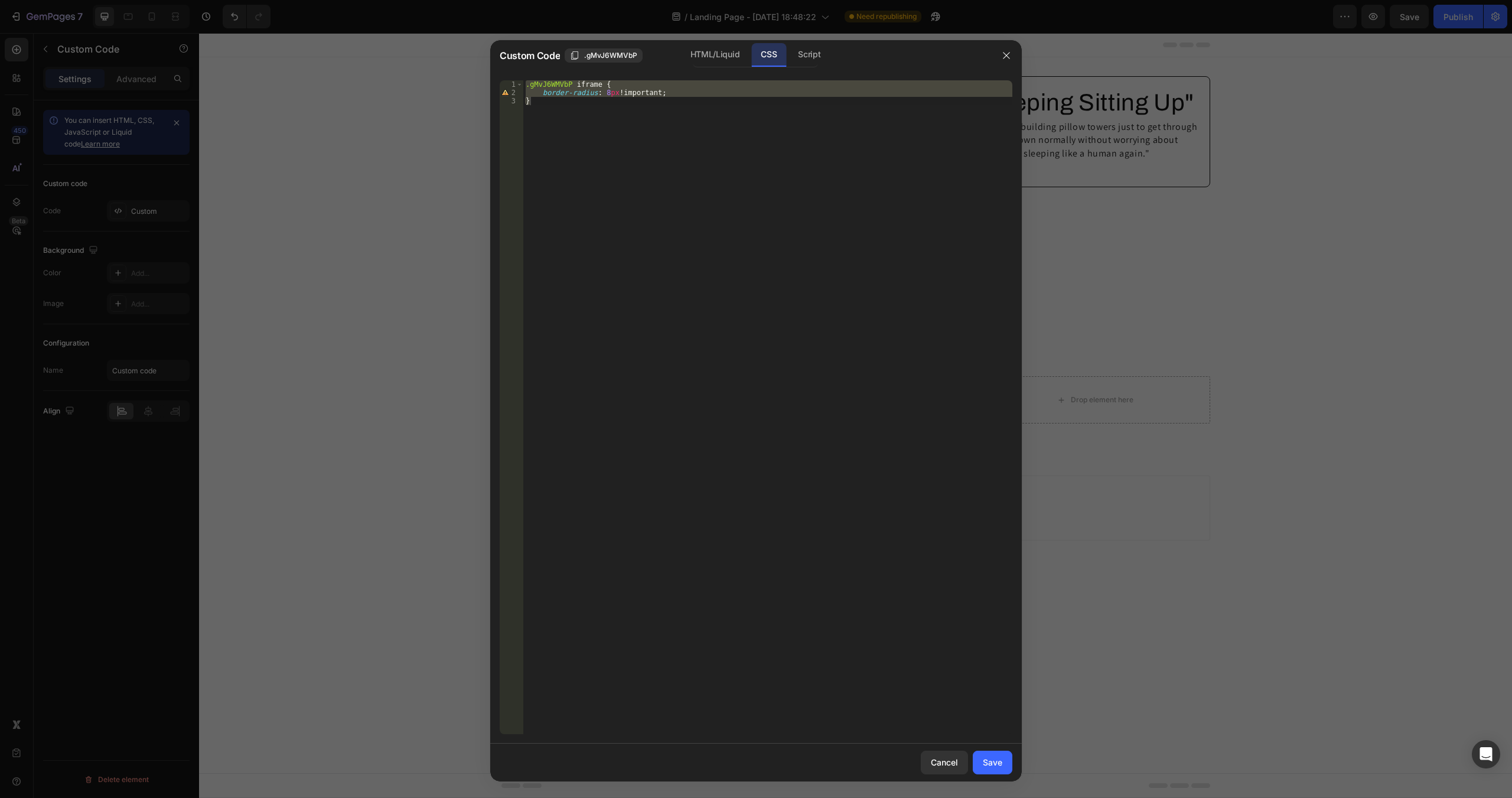
click at [692, 54] on div "HTML/Liquid" at bounding box center [715, 55] width 68 height 24
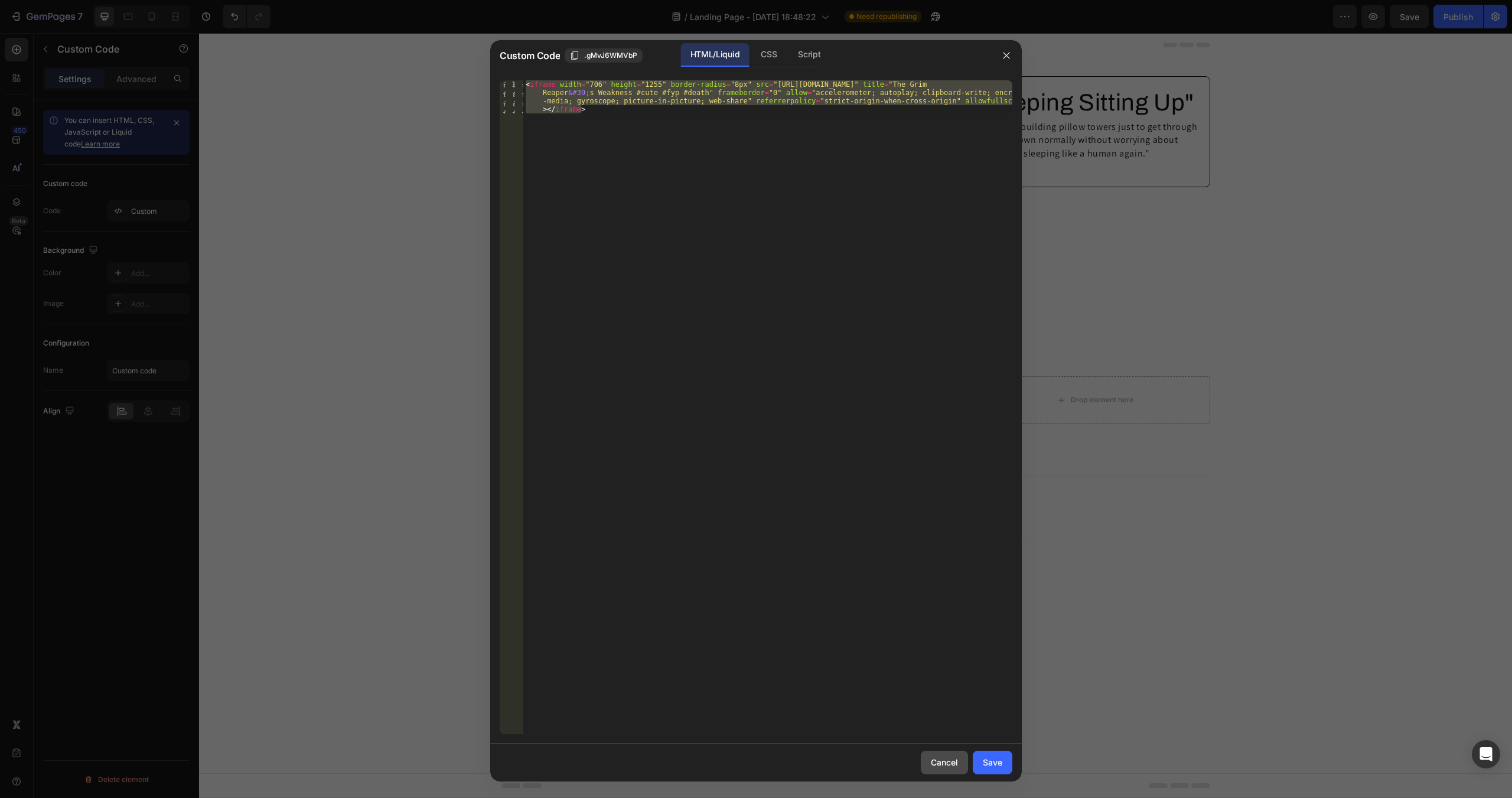
click at [943, 759] on div "Cancel" at bounding box center [945, 762] width 27 height 12
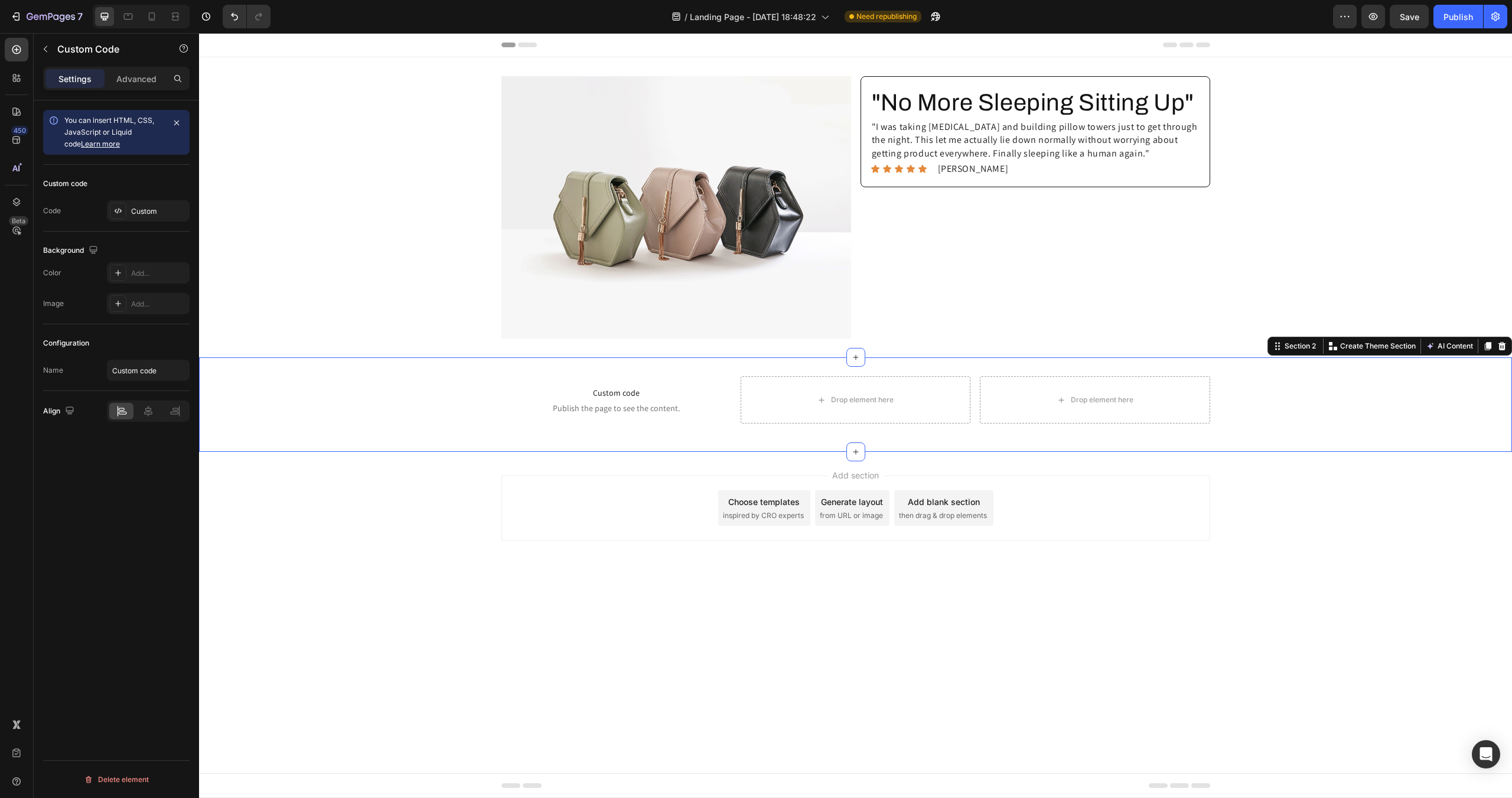
click at [433, 402] on div "Custom code Publish the page to see the content. Custom Code Drop element here …" at bounding box center [855, 405] width 1313 height 56
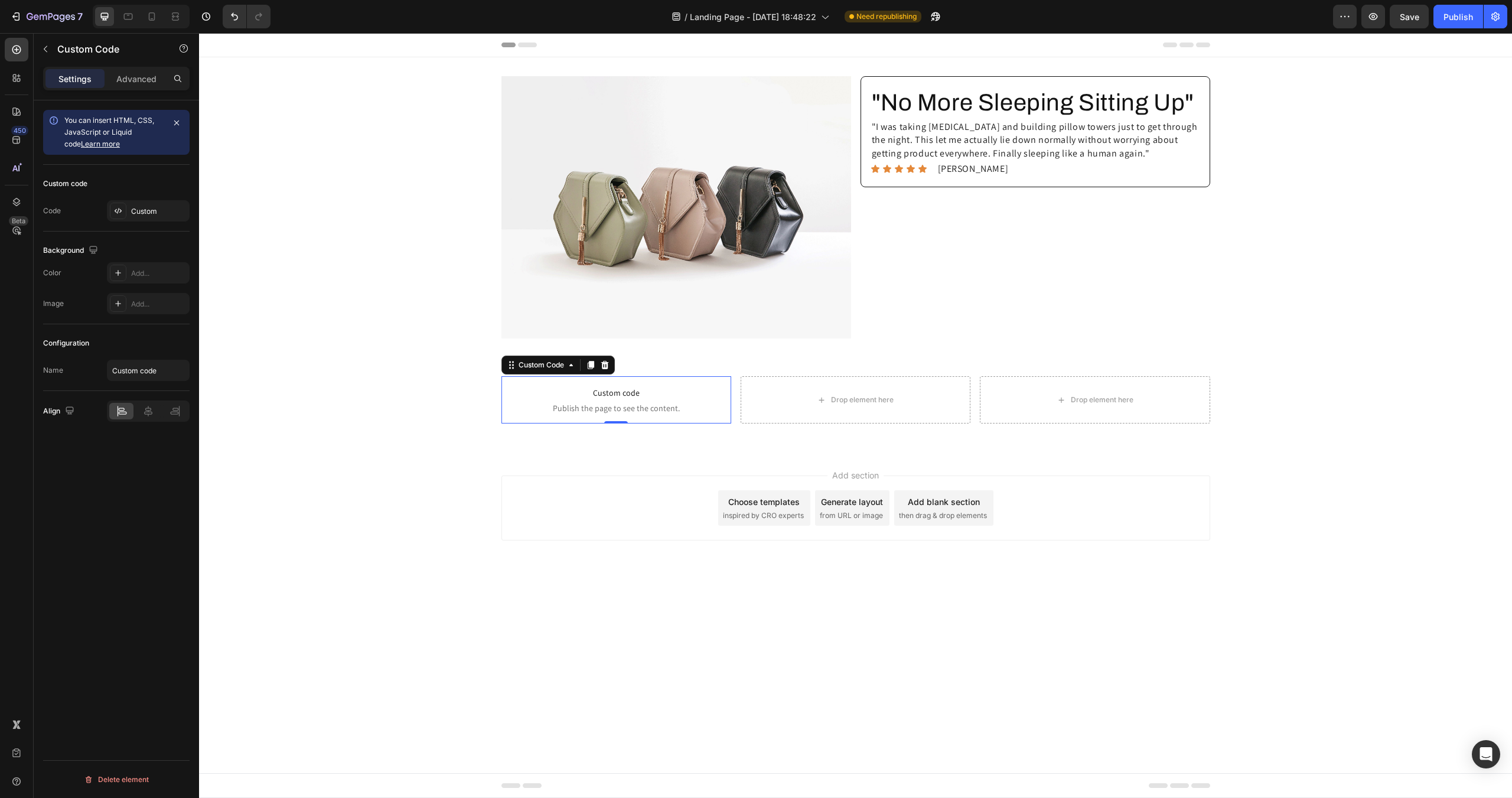
click at [584, 396] on span "Custom code" at bounding box center [616, 393] width 230 height 14
